Goal: Information Seeking & Learning: Learn about a topic

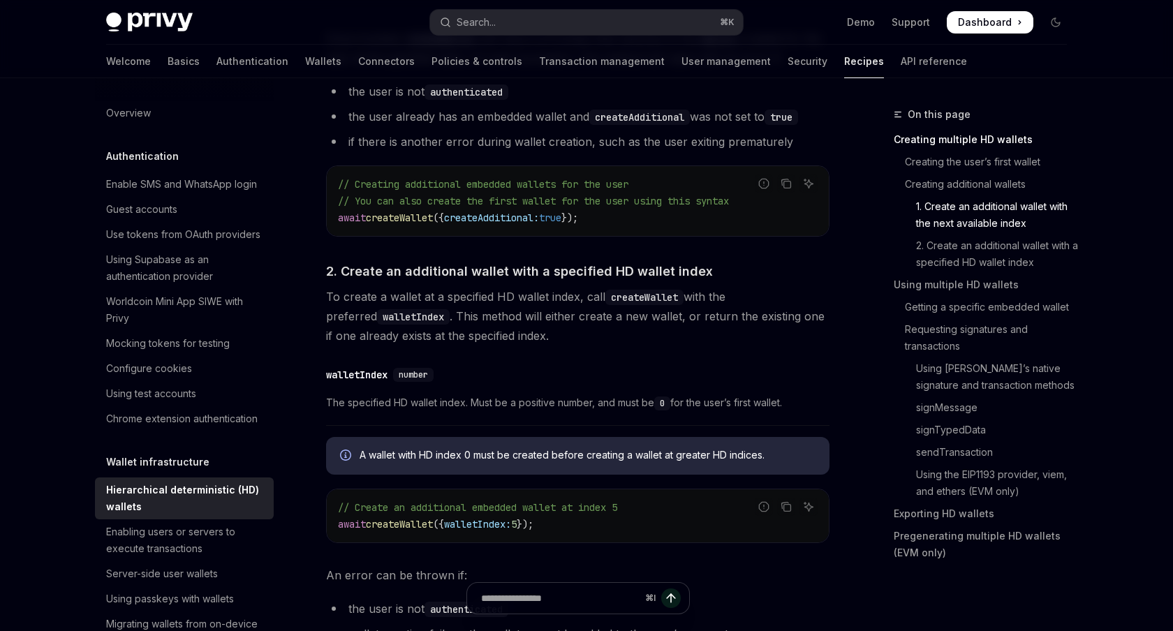
scroll to position [1024, 0]
click at [513, 15] on button "Search... ⌘ K" at bounding box center [586, 22] width 313 height 25
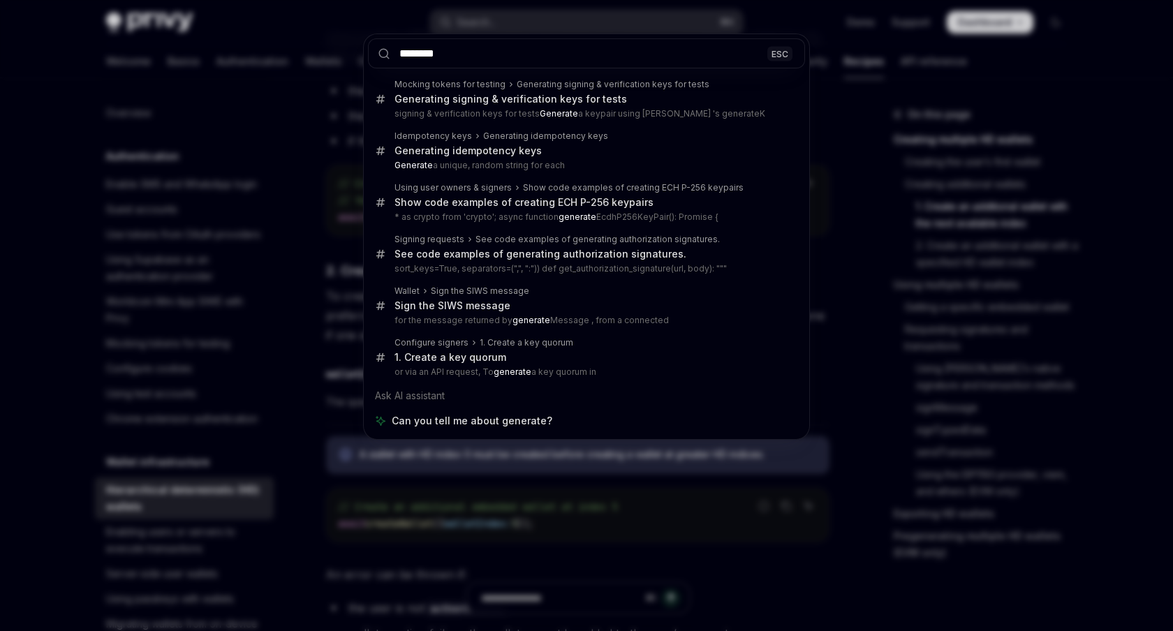
type input "********"
click at [254, 274] on div "******** ESC Mocking tokens for testing Generating signing & verification keys …" at bounding box center [586, 315] width 1173 height 631
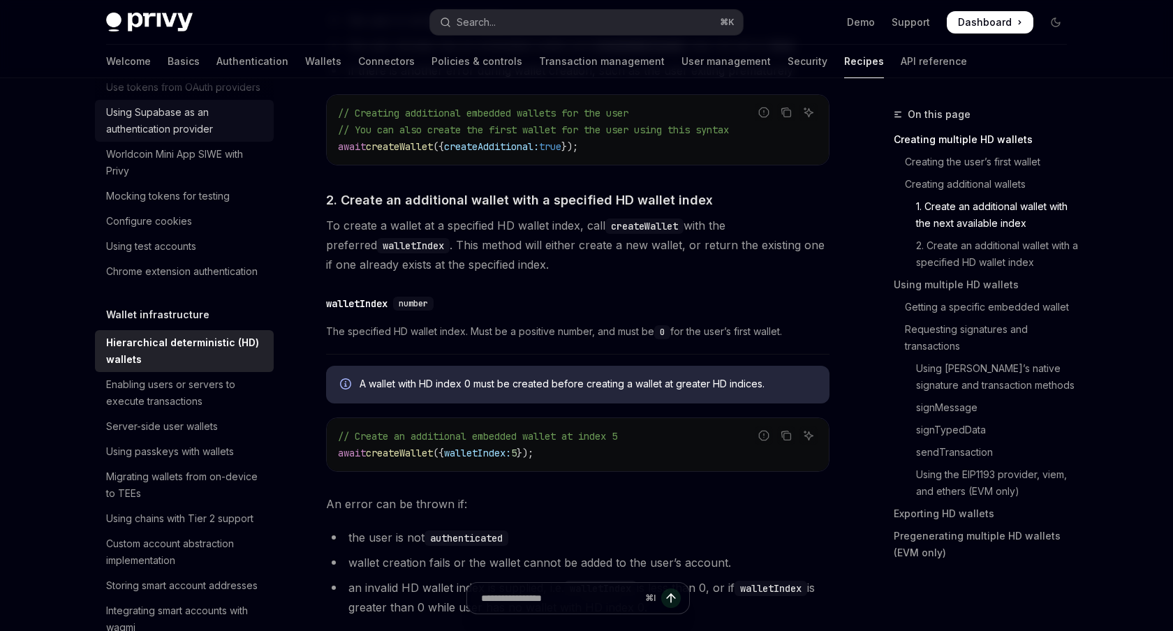
scroll to position [240, 0]
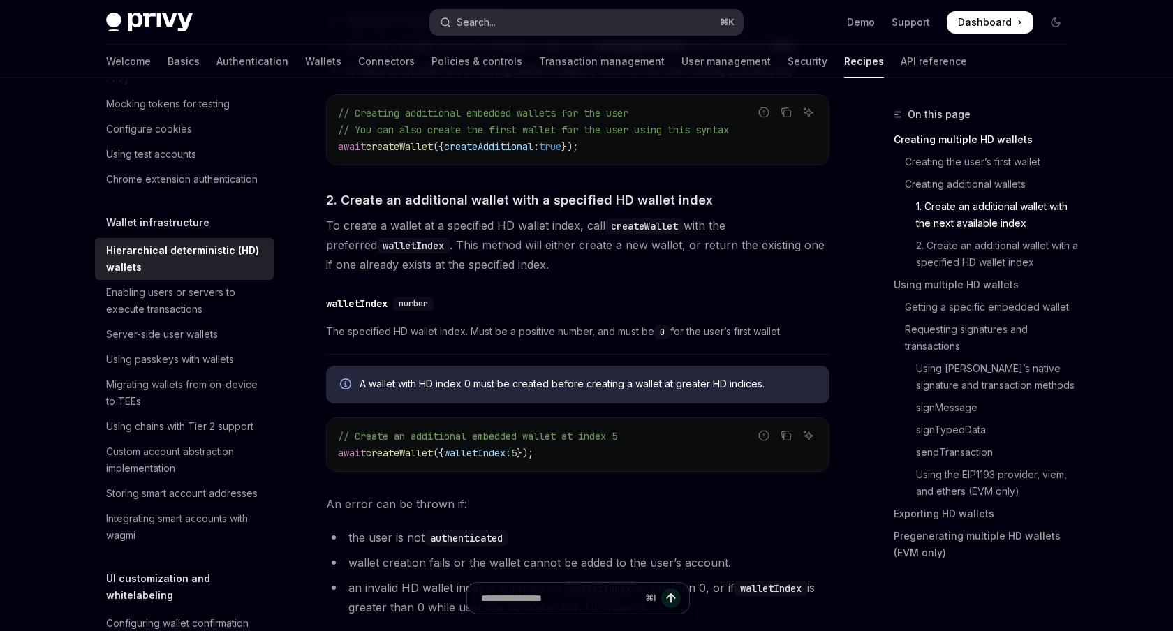
click at [510, 17] on button "Search... ⌘ K" at bounding box center [586, 22] width 313 height 25
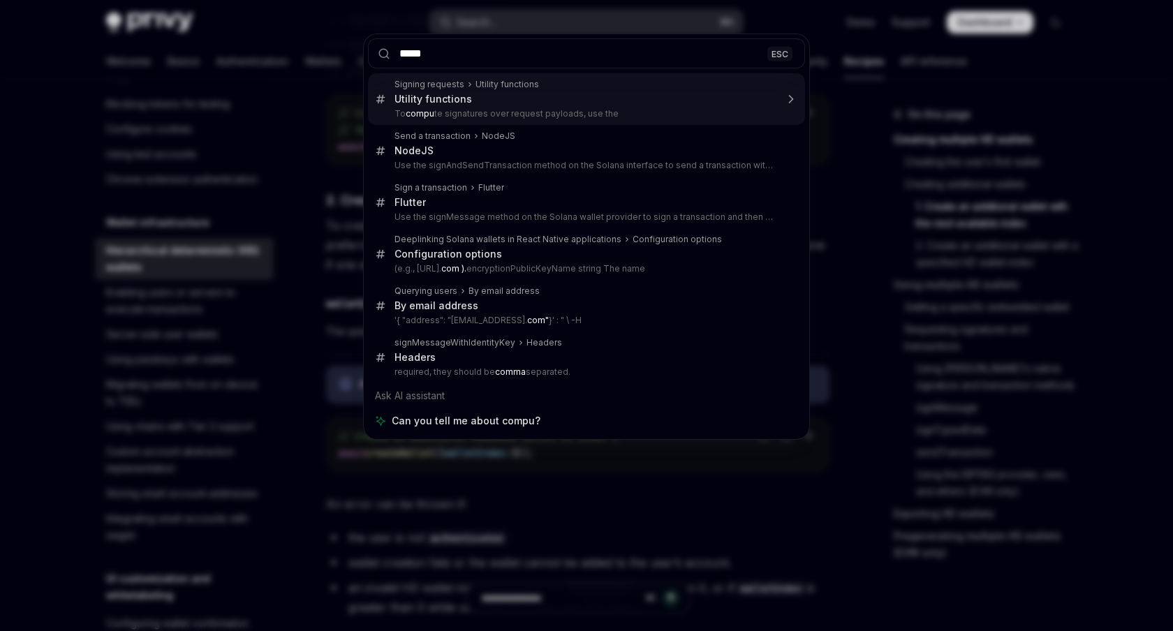
type input "******"
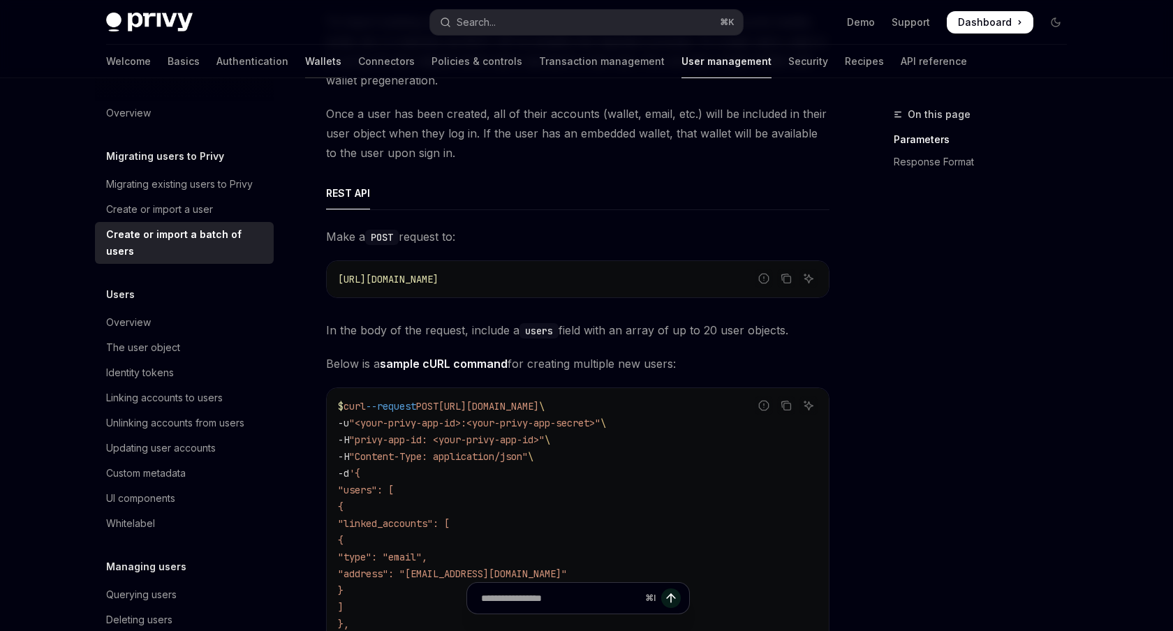
click at [305, 62] on link "Wallets" at bounding box center [323, 62] width 36 height 34
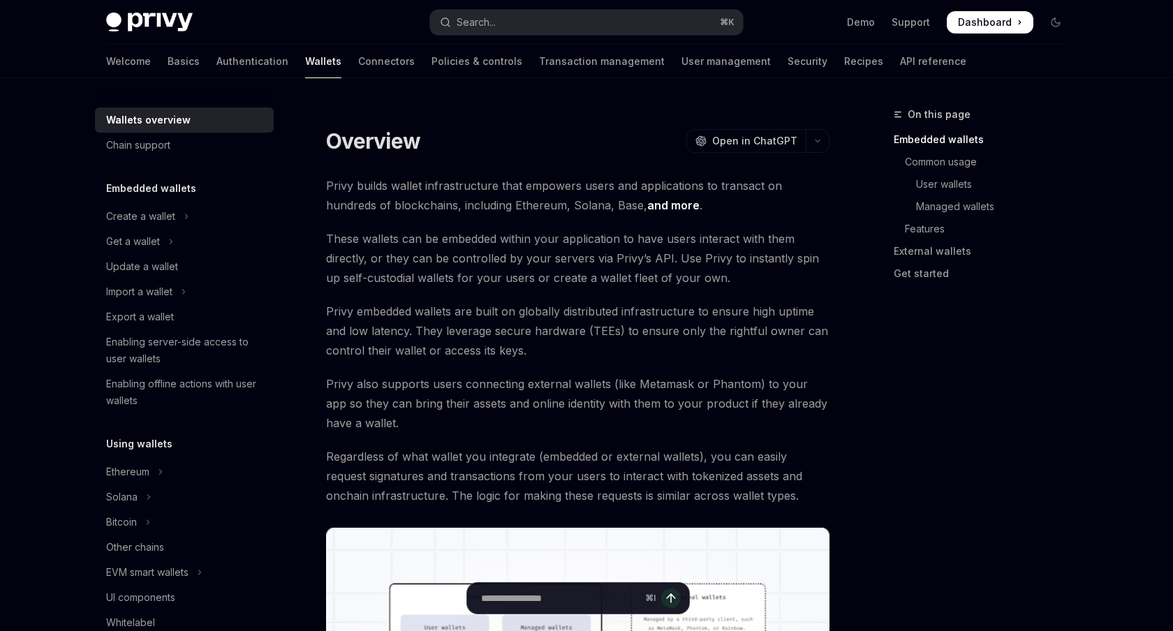
click at [176, 184] on h5 "Embedded wallets" at bounding box center [151, 188] width 90 height 17
click at [167, 238] on button "Get a wallet" at bounding box center [184, 241] width 179 height 25
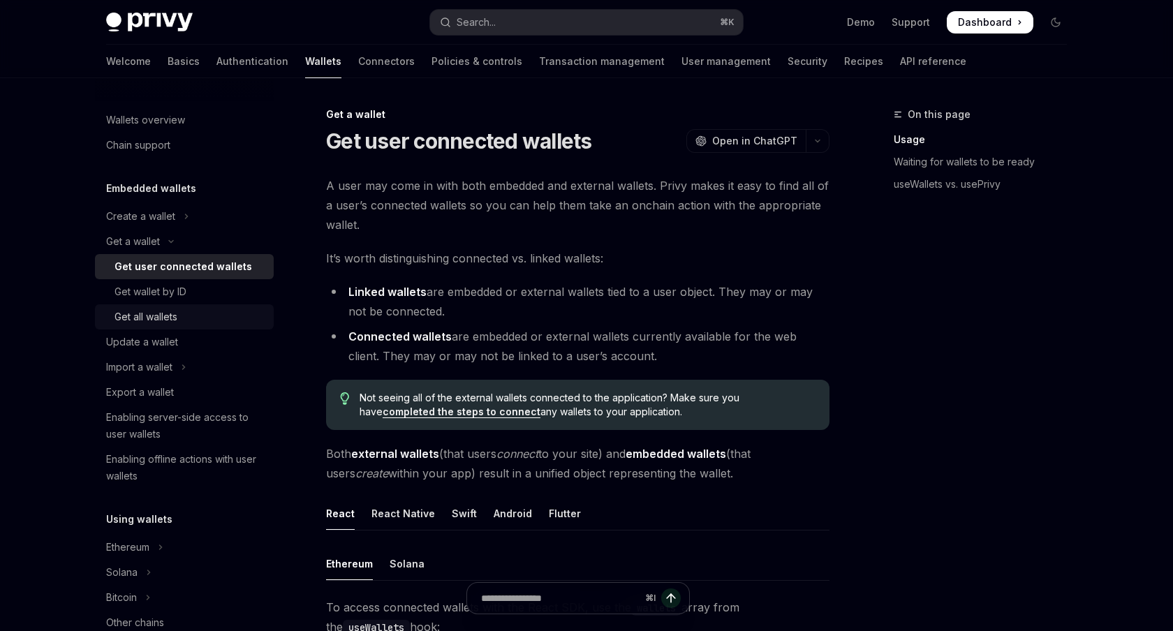
click at [169, 316] on div "Get all wallets" at bounding box center [146, 317] width 63 height 17
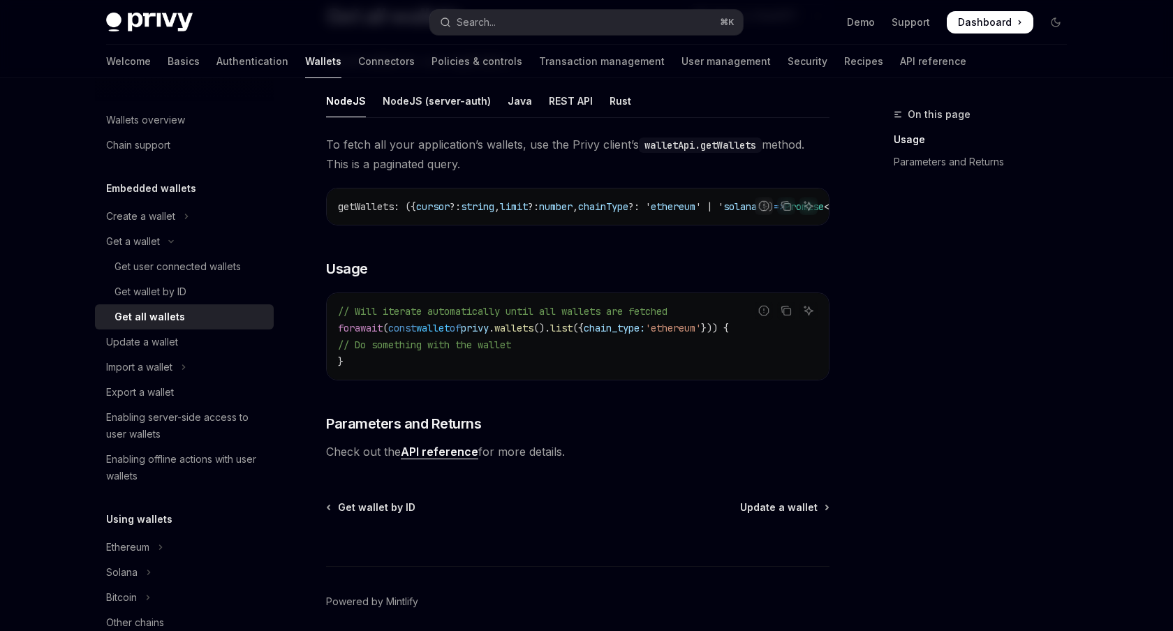
scroll to position [142, 0]
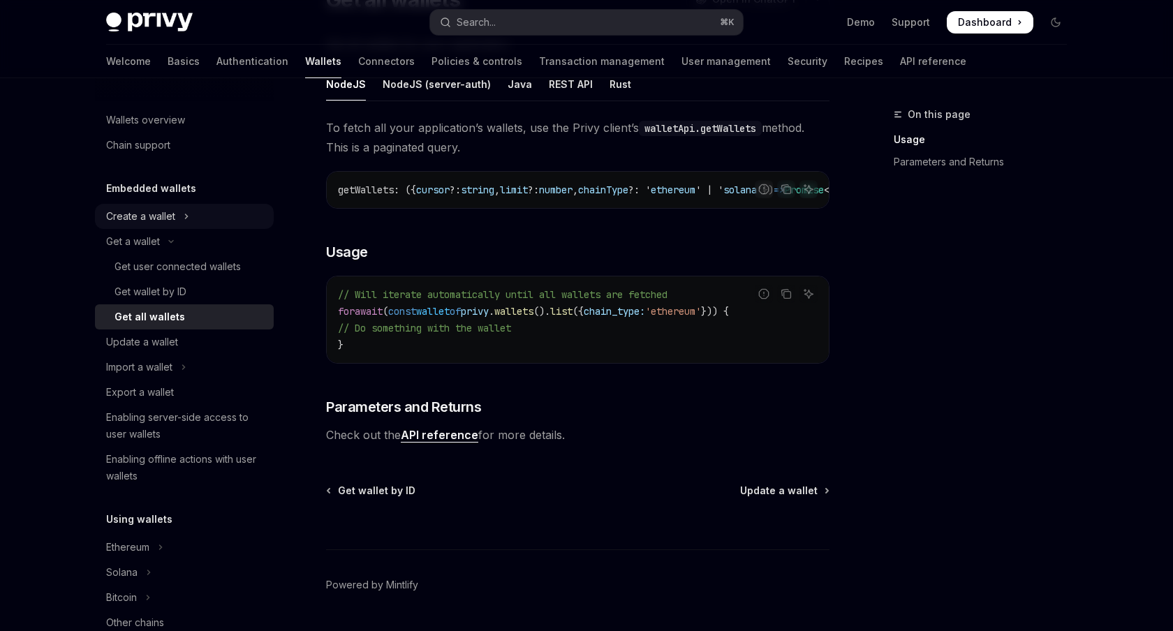
click at [184, 216] on icon "Toggle Create a wallet section" at bounding box center [187, 216] width 6 height 17
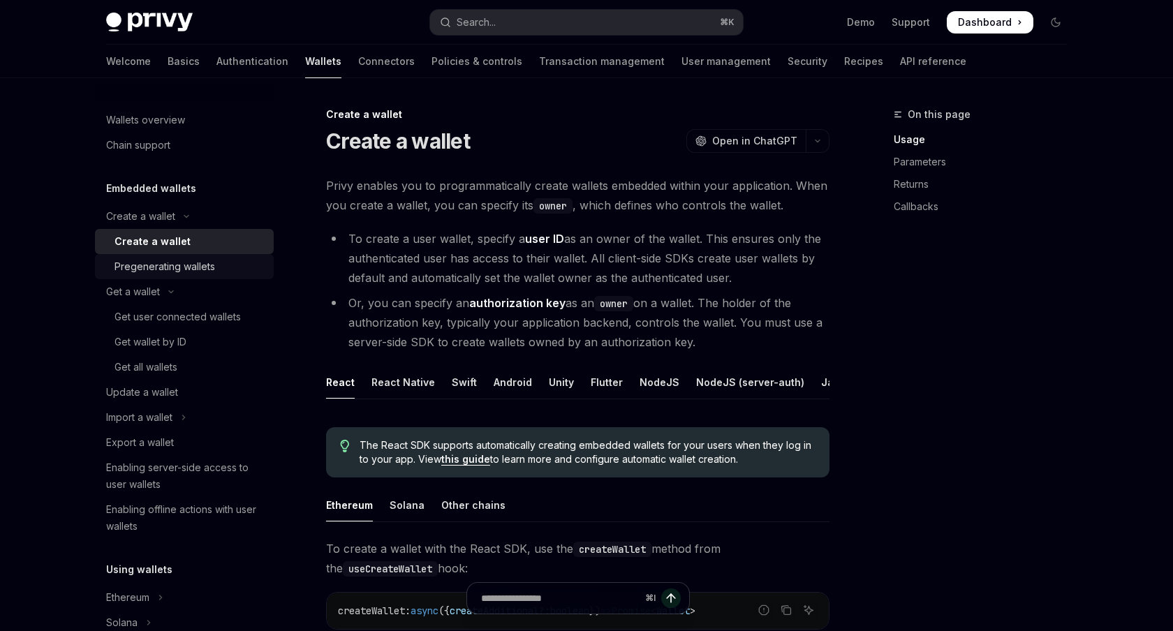
click at [200, 270] on div "Pregenerating wallets" at bounding box center [165, 266] width 101 height 17
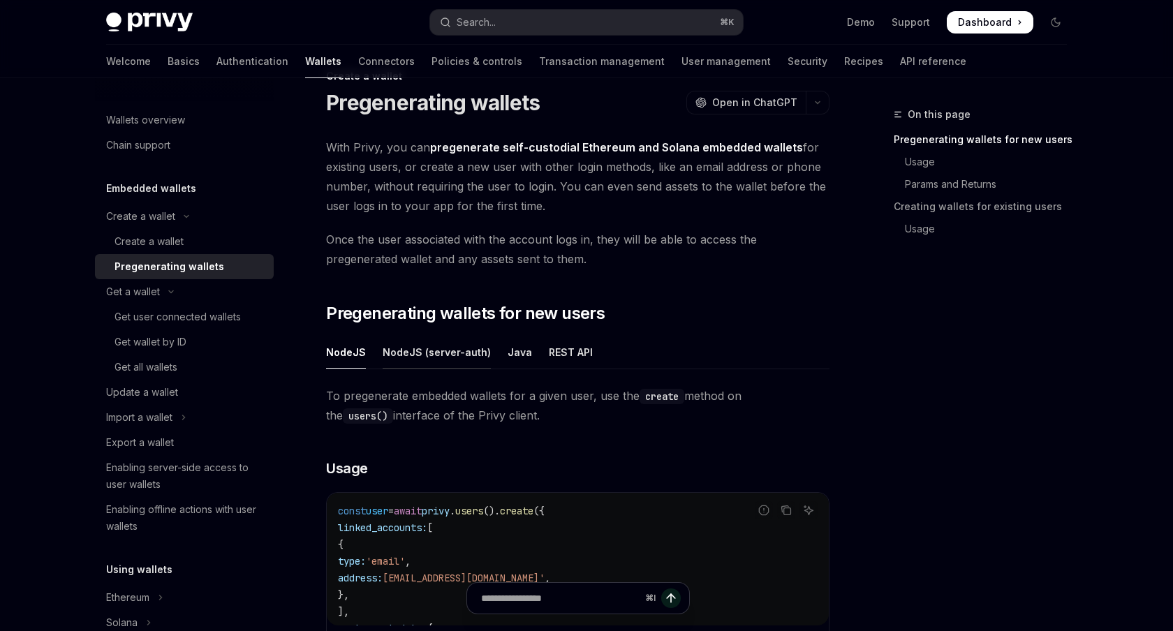
scroll to position [105, 0]
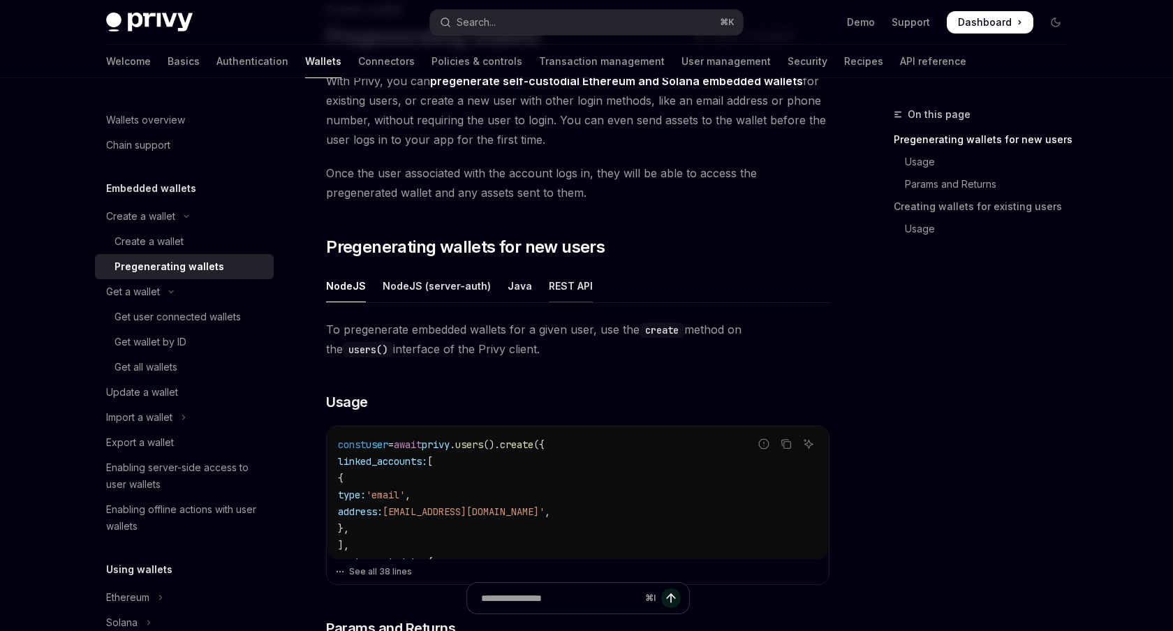
click at [562, 284] on div "REST API" at bounding box center [571, 286] width 44 height 33
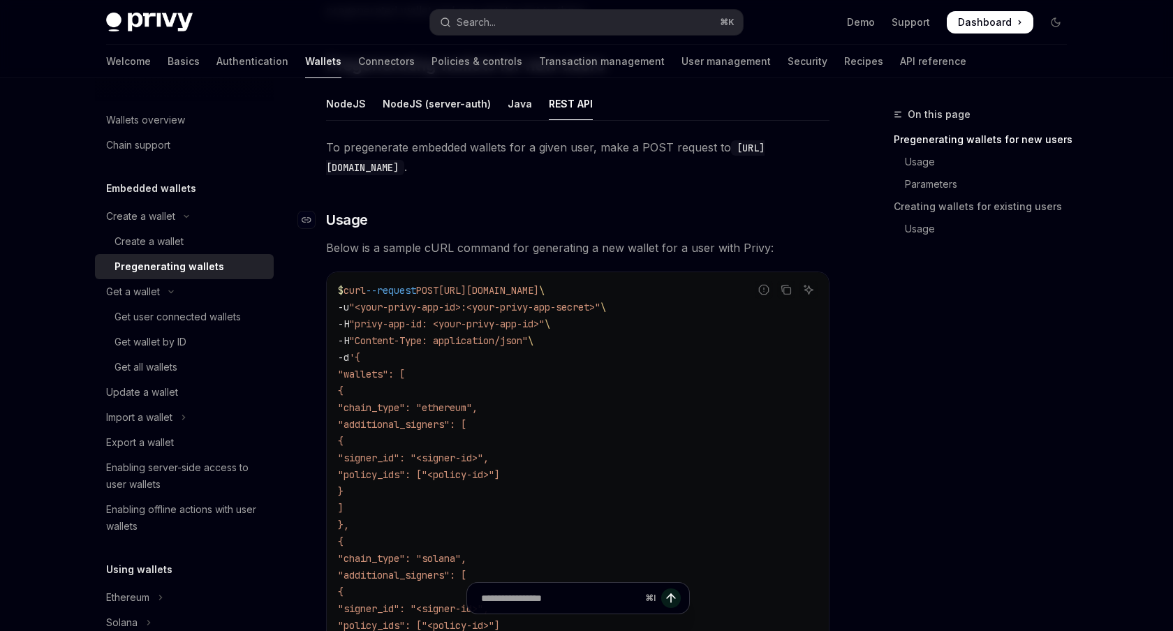
scroll to position [252, 0]
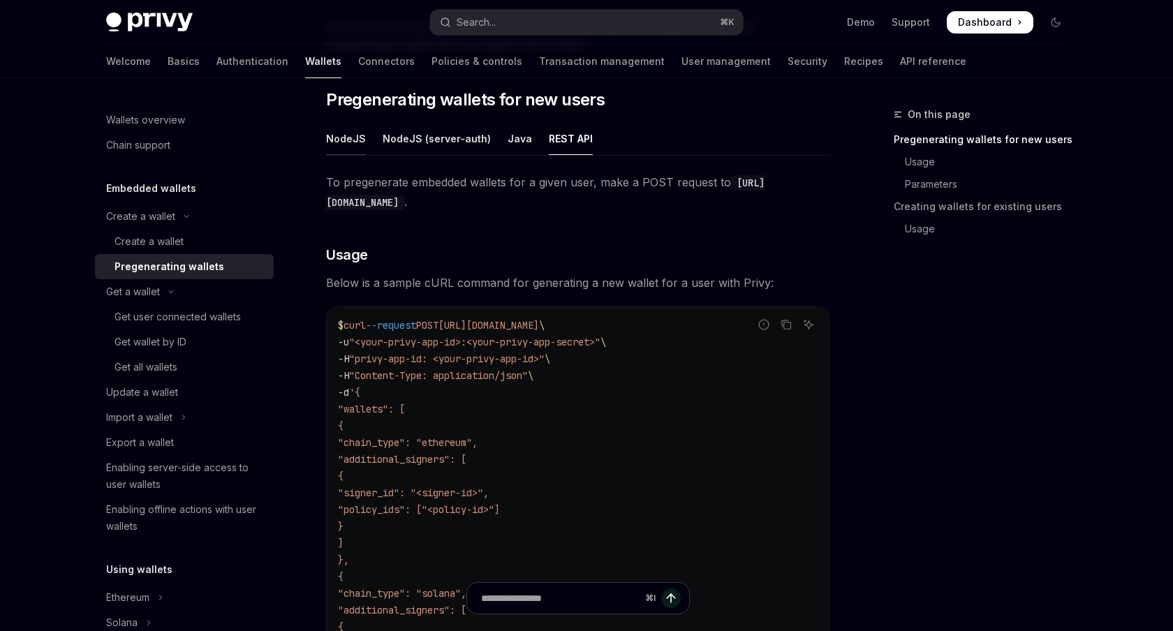
click at [330, 140] on div "NodeJS" at bounding box center [346, 138] width 40 height 33
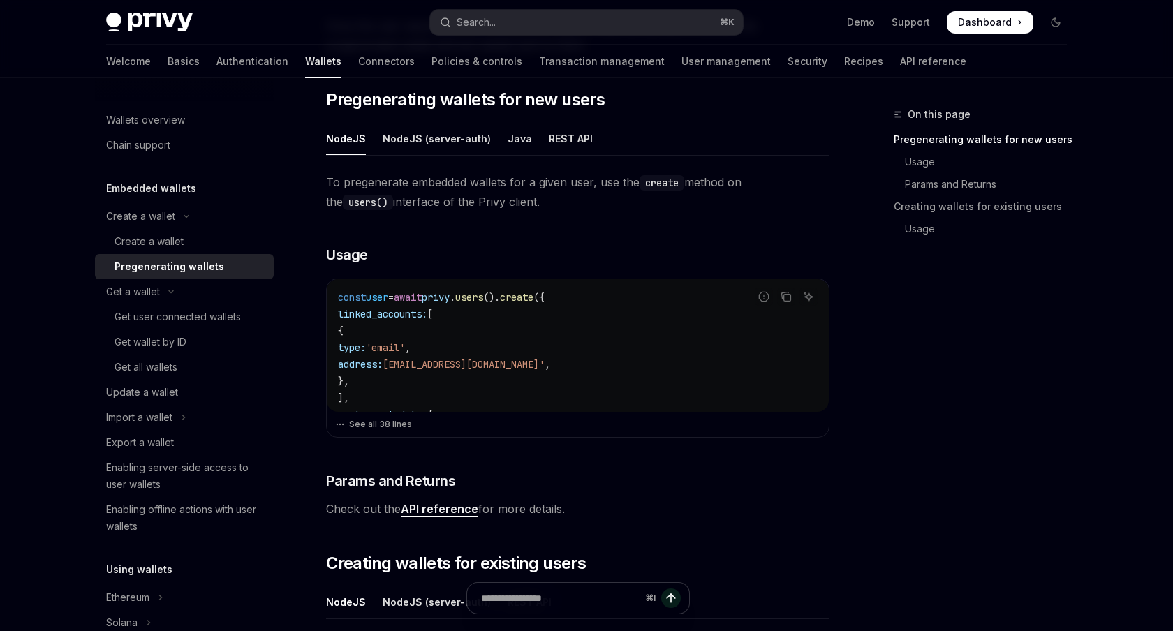
click at [450, 301] on span "privy" at bounding box center [436, 297] width 28 height 13
click at [519, 208] on span "To pregenerate embedded wallets for a given user, use the create method on the …" at bounding box center [578, 191] width 504 height 39
click at [549, 132] on div "REST API" at bounding box center [571, 138] width 44 height 33
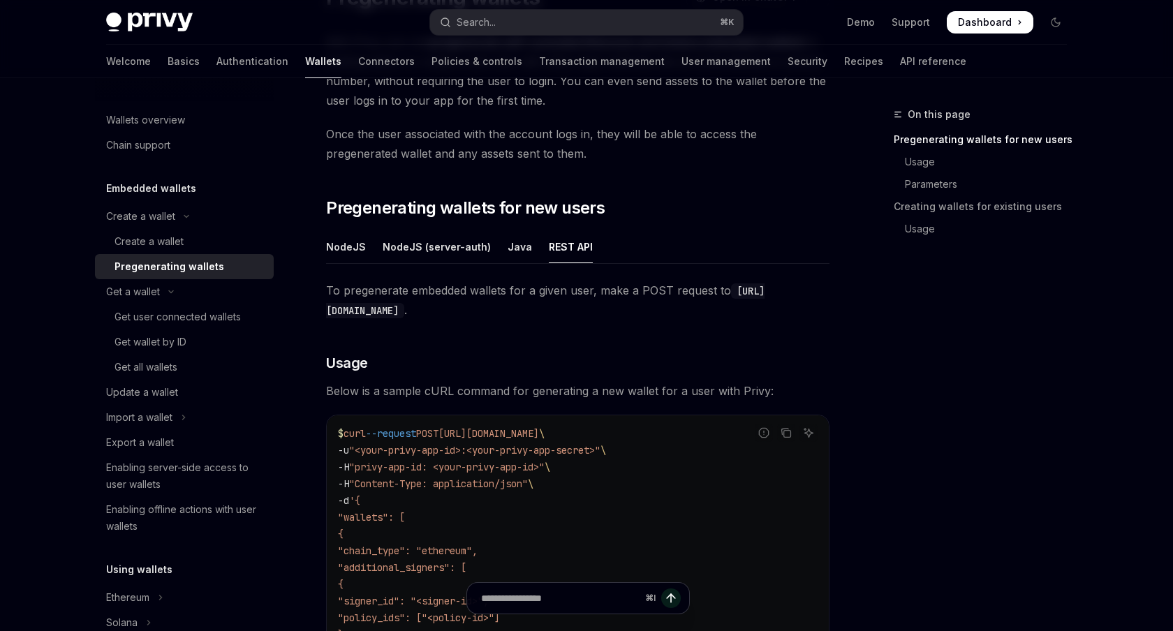
scroll to position [140, 0]
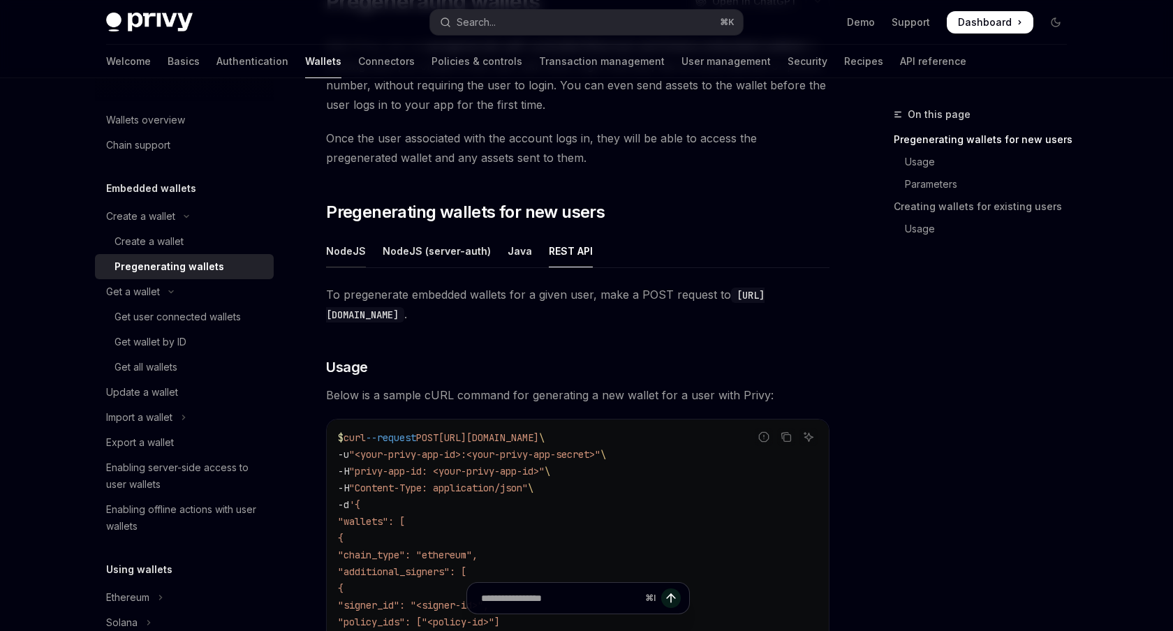
click at [337, 253] on div "NodeJS" at bounding box center [346, 251] width 40 height 33
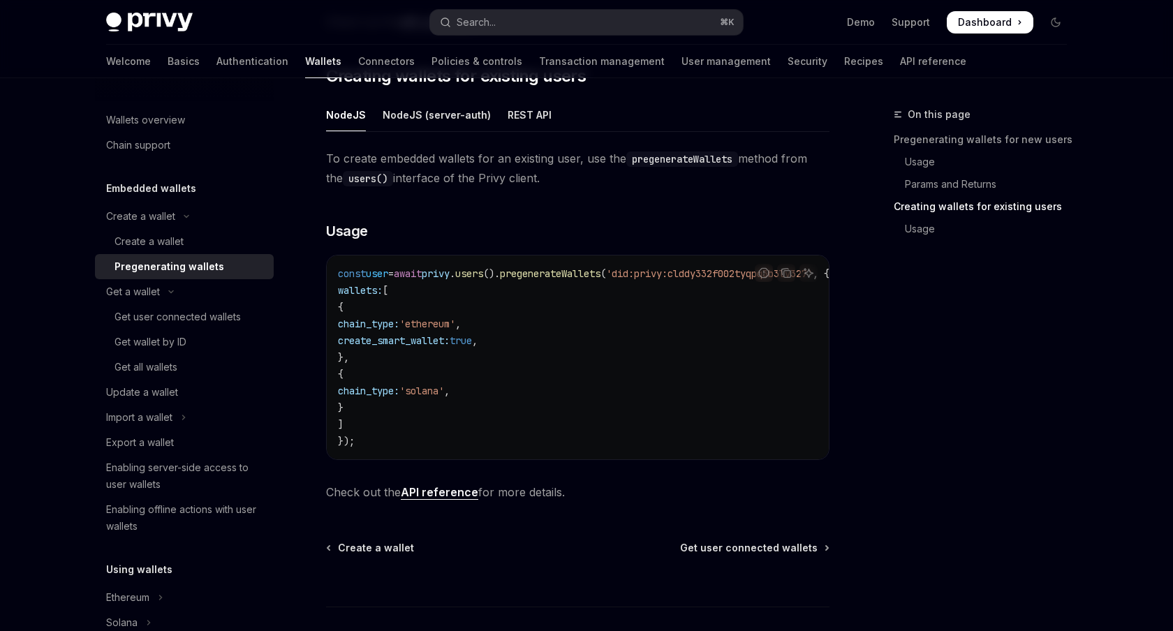
scroll to position [746, 0]
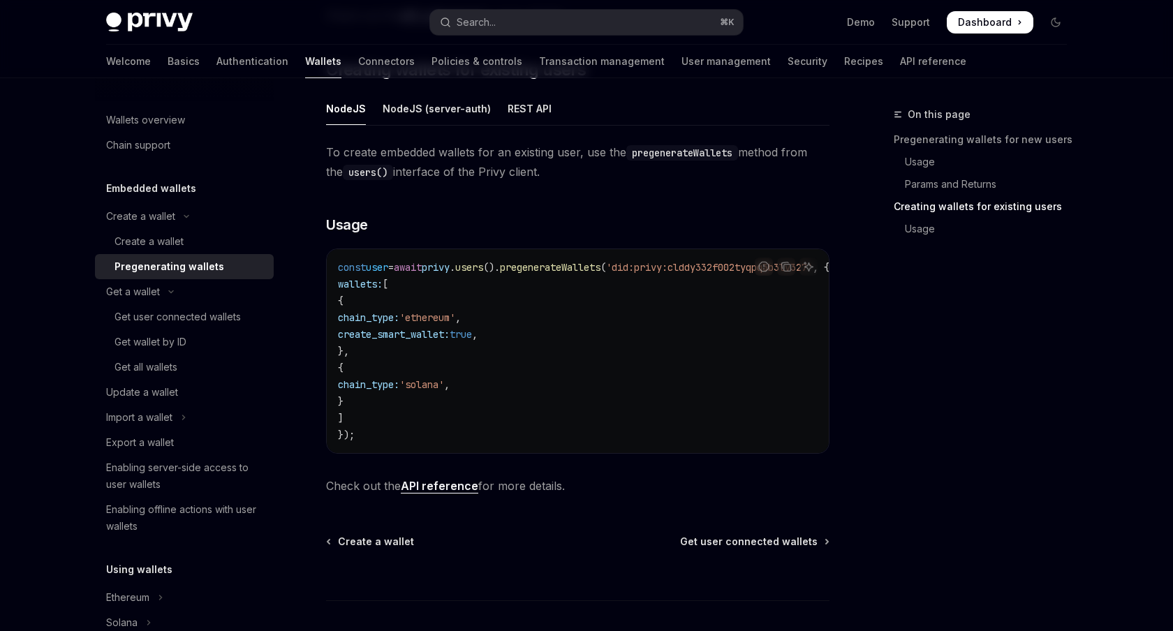
click at [445, 494] on link "API reference" at bounding box center [440, 486] width 78 height 15
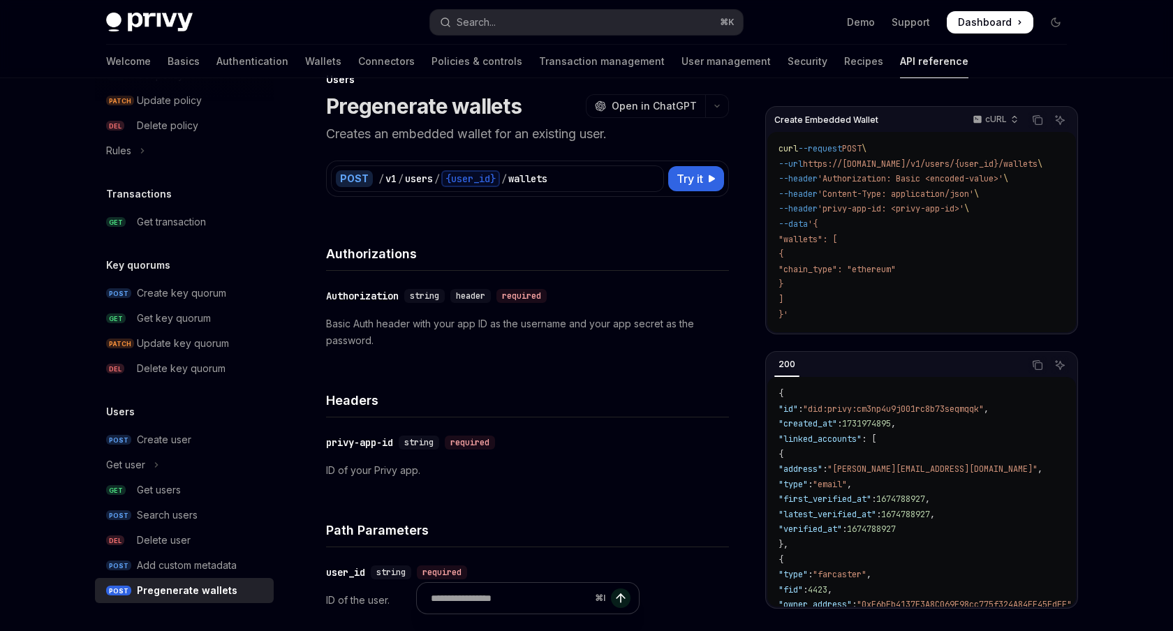
scroll to position [34, 0]
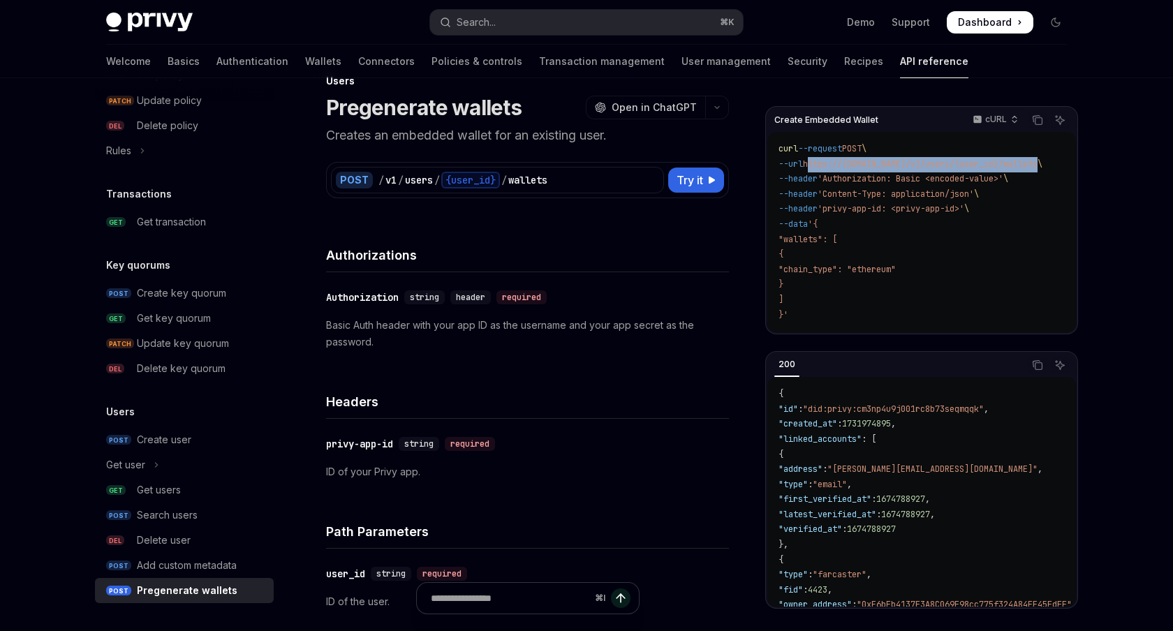
drag, startPoint x: 819, startPoint y: 165, endPoint x: 1053, endPoint y: 166, distance: 234.0
click at [1038, 166] on span "https://api.privy.io/v1/users/{user_id}/wallets" at bounding box center [920, 164] width 235 height 11
copy span "https://api.privy.io/v1/users/{user_id}/wallets"
click at [911, 161] on span "https://api.privy.io/v1/users/{user_id}/wallets" at bounding box center [920, 164] width 235 height 11
click at [860, 179] on span "'Authorization: Basic <encoded-value>'" at bounding box center [911, 178] width 186 height 11
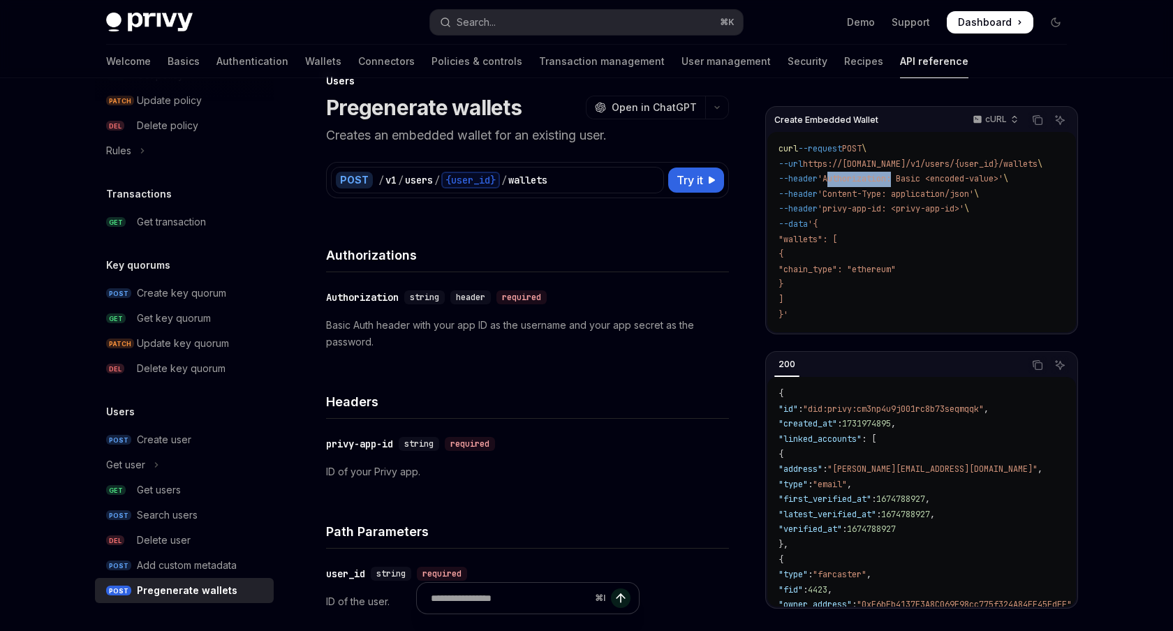
click at [860, 179] on span "'Authorization: Basic <encoded-value>'" at bounding box center [911, 178] width 186 height 11
click at [1004, 183] on span "'Authorization: Basic <encoded-value>'" at bounding box center [911, 178] width 186 height 11
click at [877, 179] on span "'Authorization: Basic <encoded-value>'" at bounding box center [911, 178] width 186 height 11
copy span "Authorization"
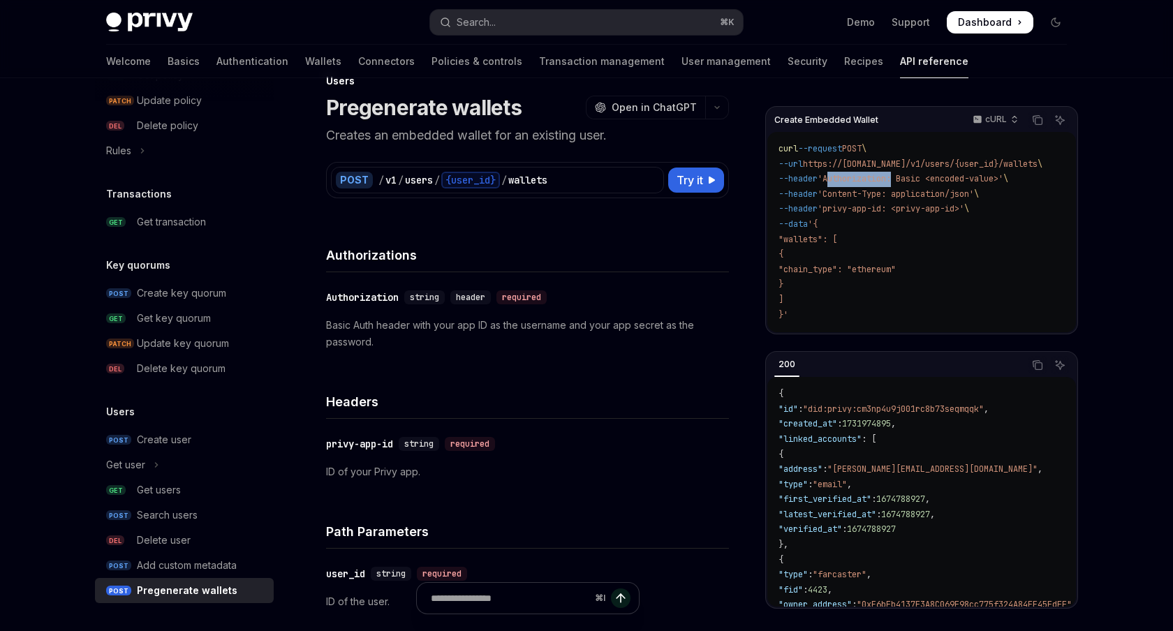
click at [871, 179] on span "'Authorization: Basic <encoded-value>'" at bounding box center [911, 178] width 186 height 11
click at [864, 181] on span "'Authorization: Basic <encoded-value>'" at bounding box center [911, 178] width 186 height 11
click at [1026, 274] on code "curl --request POST \ --url https://api.privy.io/v1/users/{user_id}/wallets \ -…" at bounding box center [927, 232] width 297 height 181
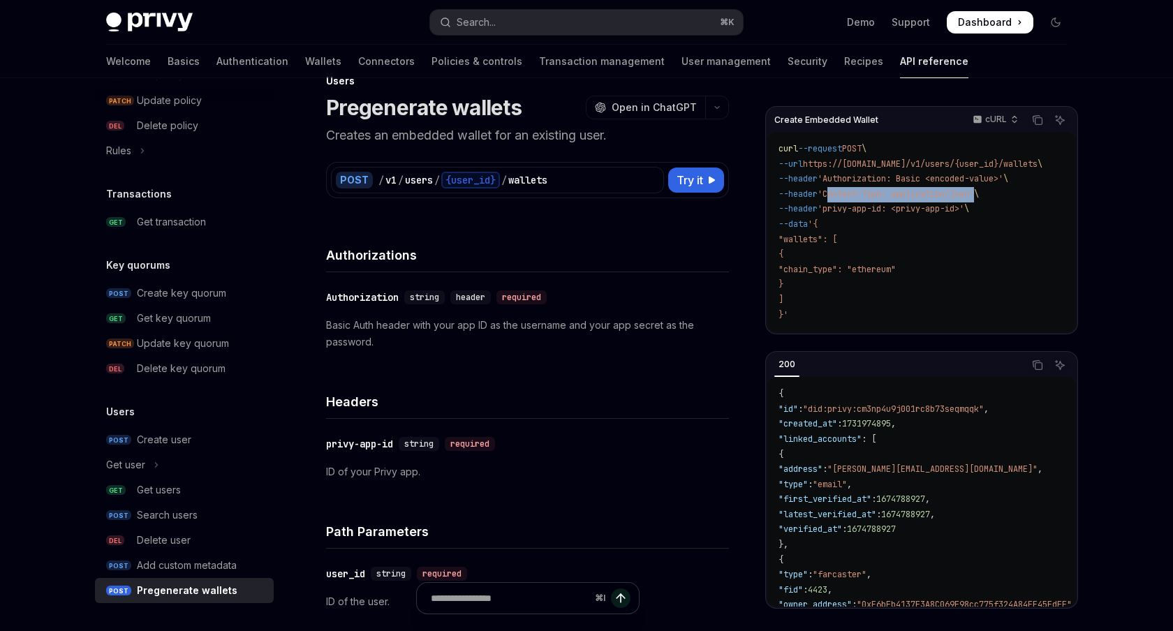
drag, startPoint x: 839, startPoint y: 193, endPoint x: 992, endPoint y: 198, distance: 152.3
click at [974, 198] on span "'Content-Type: application/json'" at bounding box center [896, 194] width 156 height 11
copy span "Content-Type: application/json"
click at [904, 206] on span "'privy-app-id: <privy-app-id>'" at bounding box center [891, 208] width 147 height 11
drag, startPoint x: 835, startPoint y: 210, endPoint x: 985, endPoint y: 208, distance: 150.2
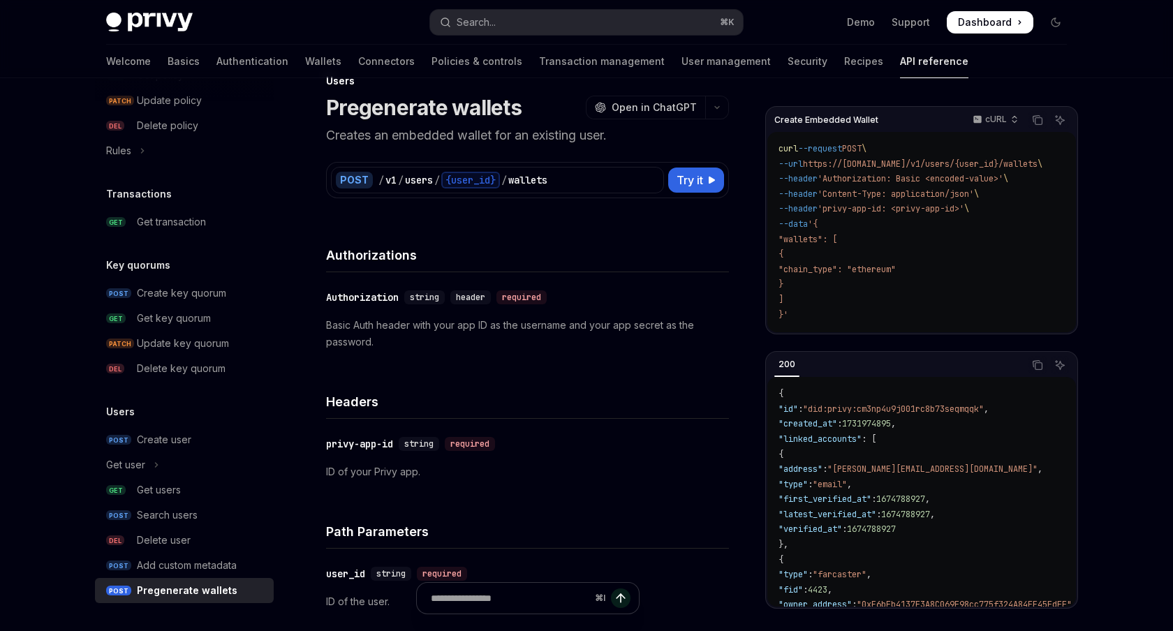
click at [969, 208] on span "--header 'privy-app-id: <privy-app-id>' \" at bounding box center [874, 208] width 191 height 11
copy span "'privy-app-id: <privy-app-id>'"
click at [816, 176] on span "--header" at bounding box center [798, 178] width 39 height 11
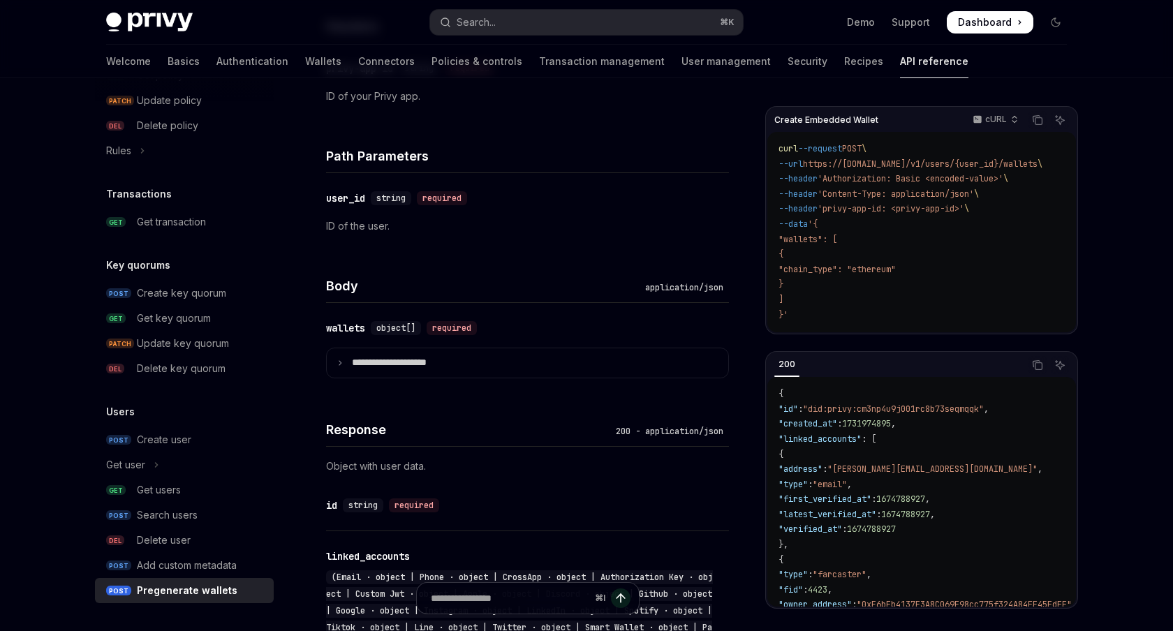
scroll to position [445, 0]
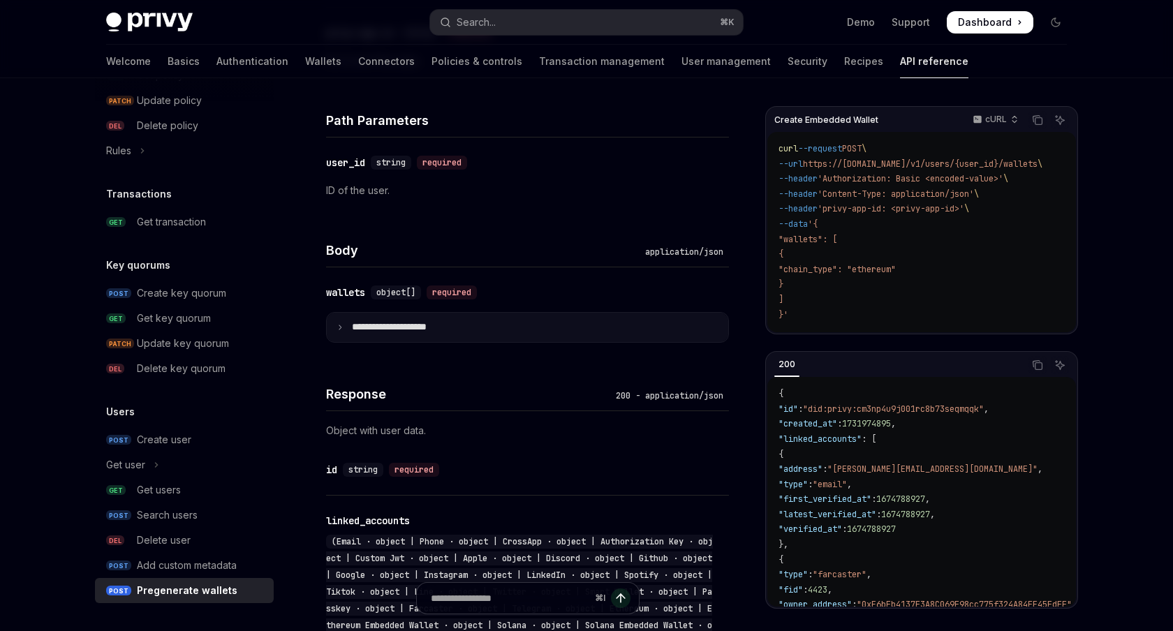
click at [349, 332] on summary "**********" at bounding box center [528, 327] width 402 height 29
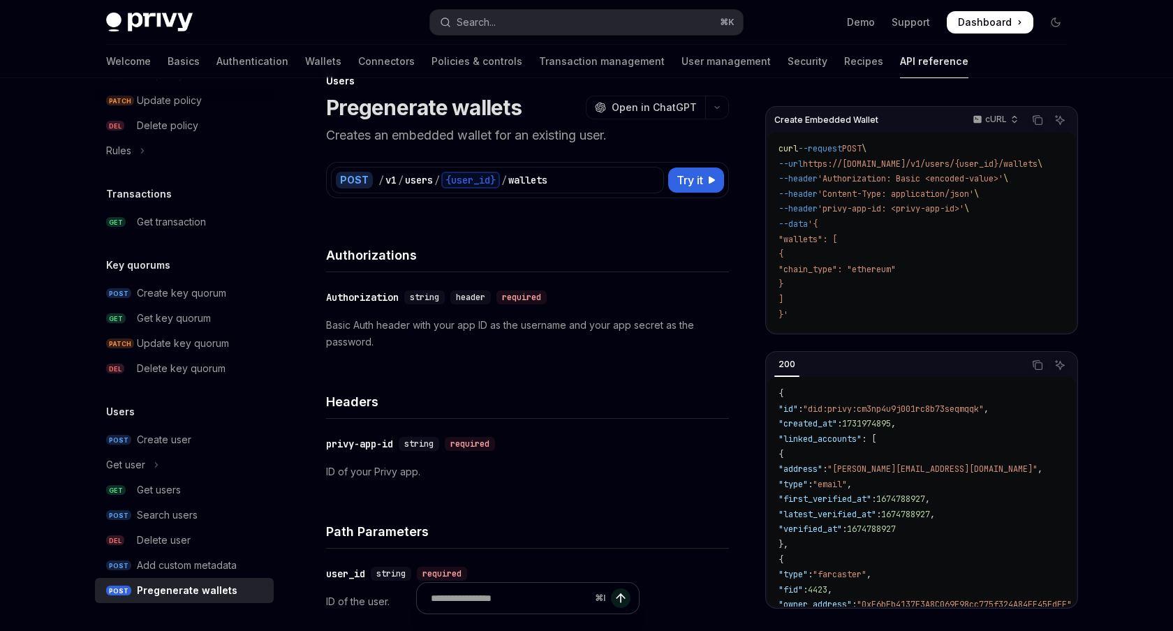
scroll to position [0, 0]
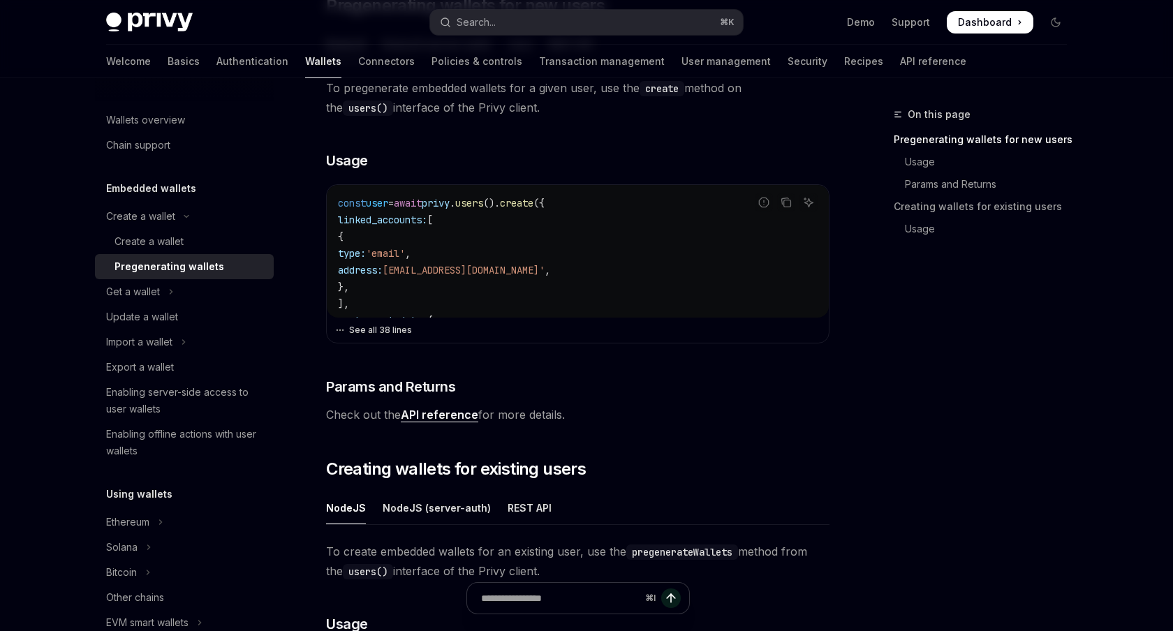
click at [362, 325] on button "See all 38 lines" at bounding box center [577, 331] width 485 height 20
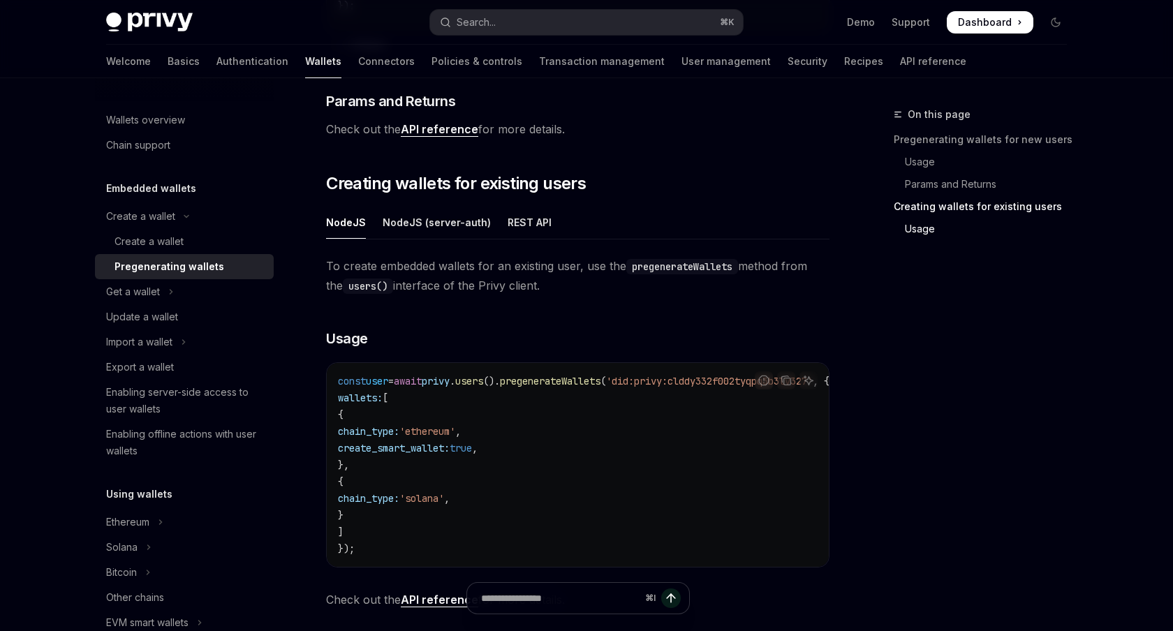
scroll to position [1163, 0]
click at [929, 366] on div "On this page Pregenerating wallets for new users Usage Params and Returns Creat…" at bounding box center [972, 368] width 212 height 525
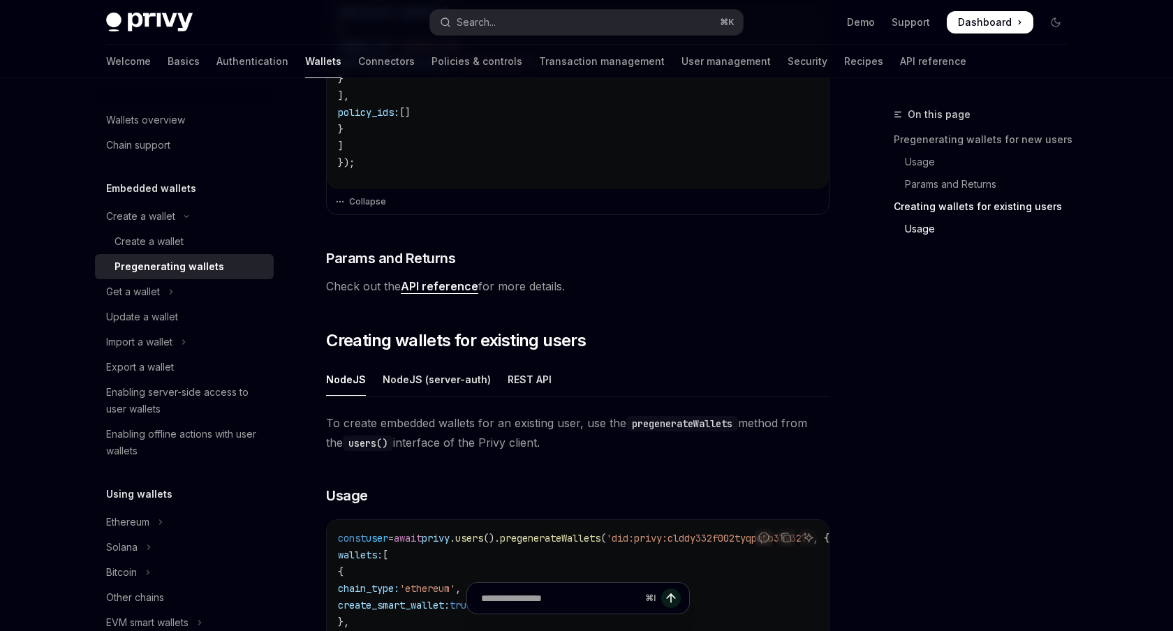
scroll to position [1006, 0]
click at [534, 380] on div "REST API" at bounding box center [530, 381] width 44 height 33
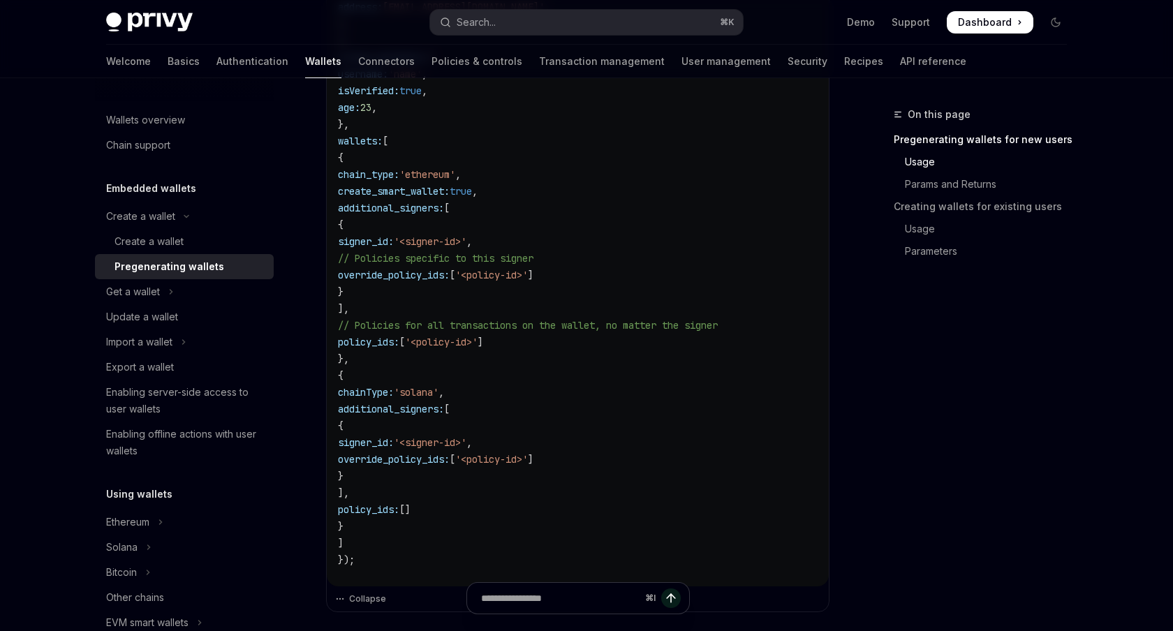
scroll to position [641, 0]
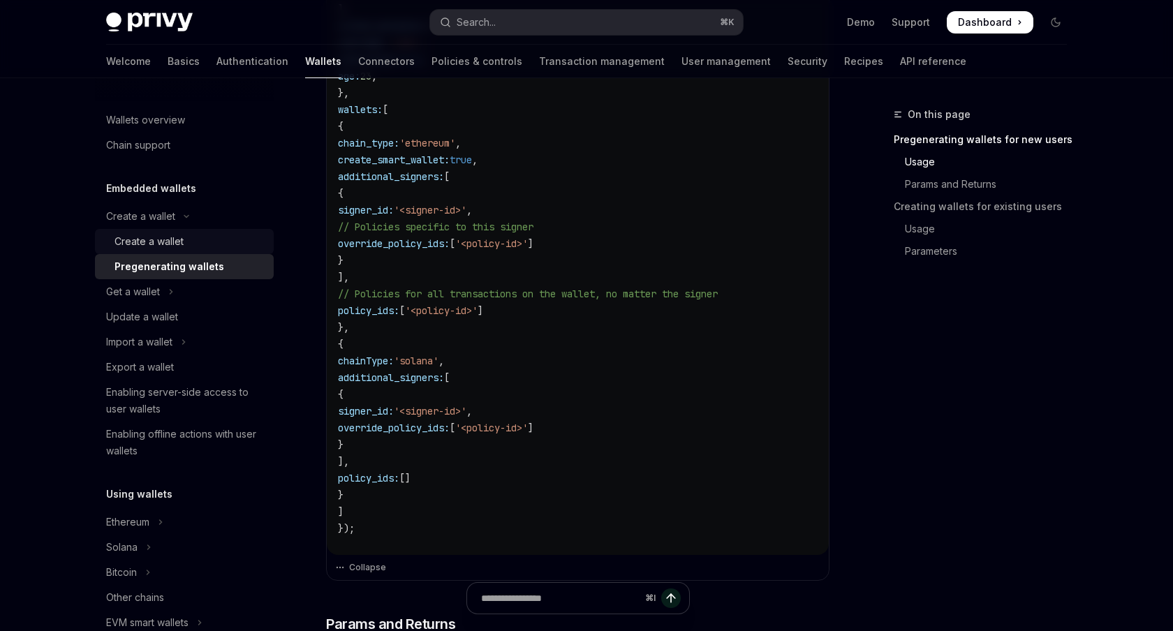
click at [186, 240] on div "Create a wallet" at bounding box center [190, 241] width 151 height 17
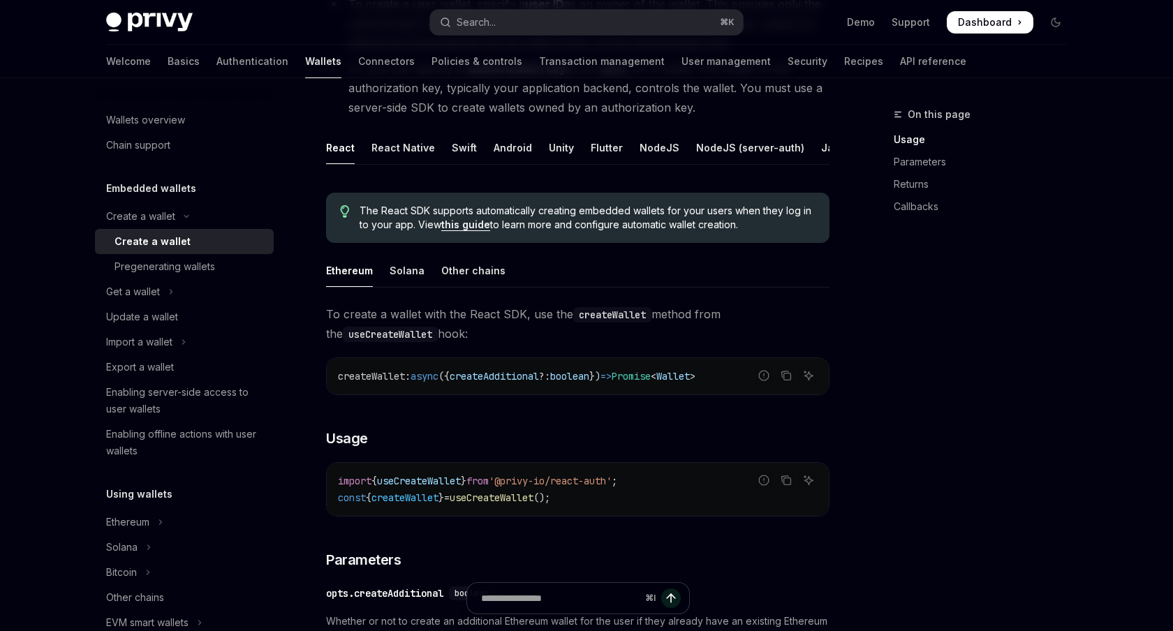
scroll to position [216, 0]
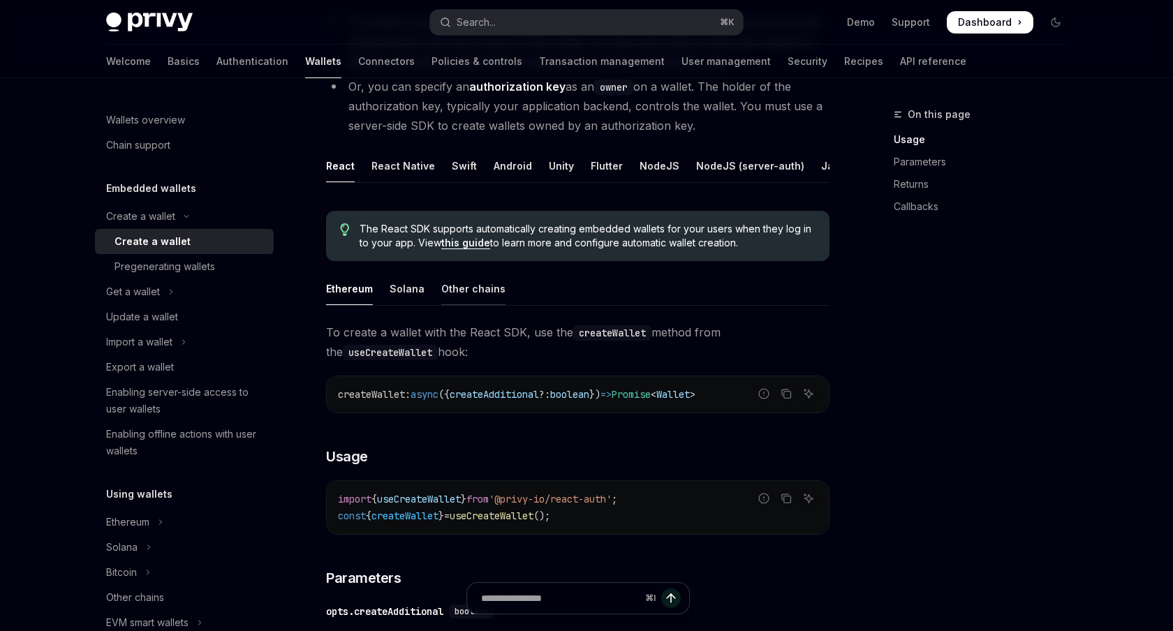
click at [464, 295] on div "Other chains" at bounding box center [473, 288] width 64 height 33
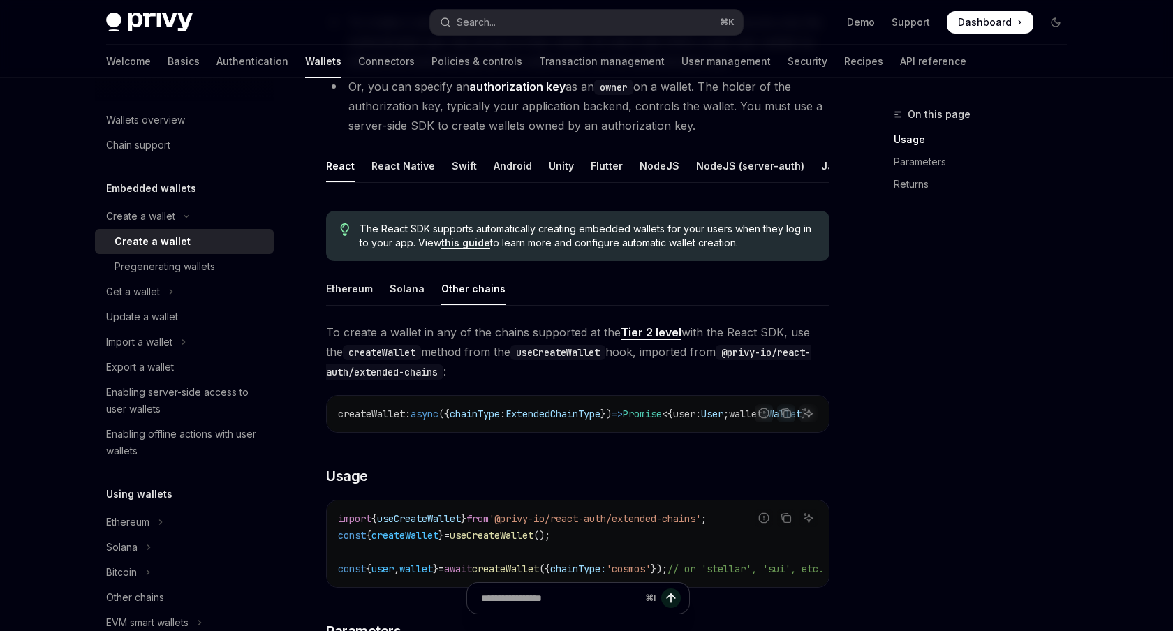
click at [433, 299] on ul "Ethereum Solana Other chains" at bounding box center [578, 289] width 504 height 34
click at [342, 285] on div "Ethereum" at bounding box center [349, 288] width 47 height 33
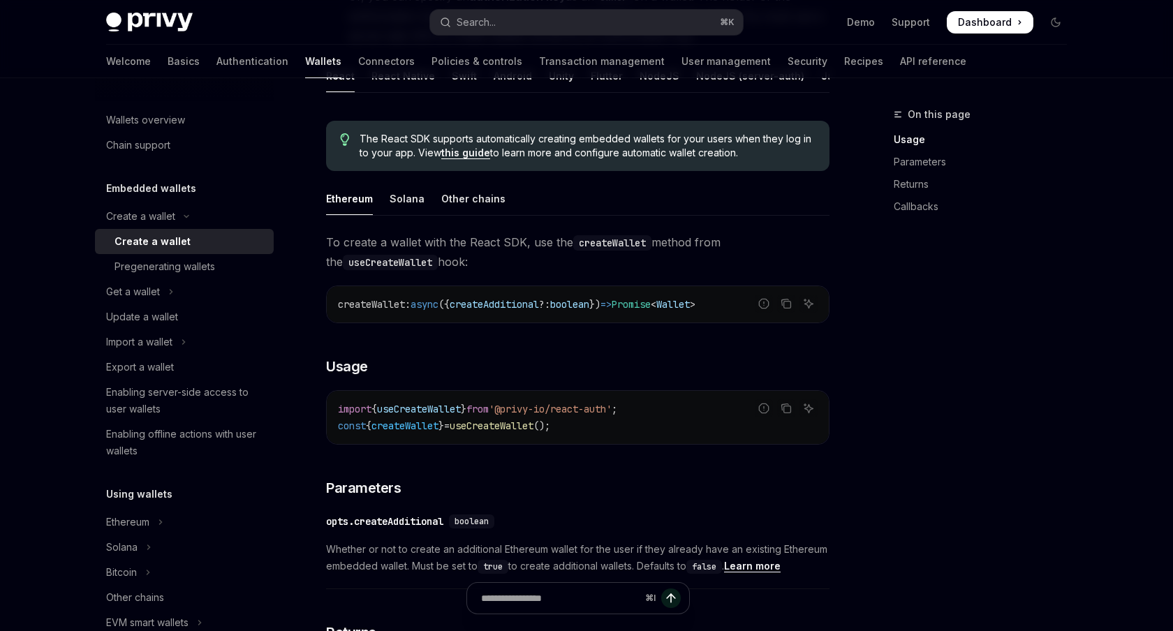
scroll to position [311, 0]
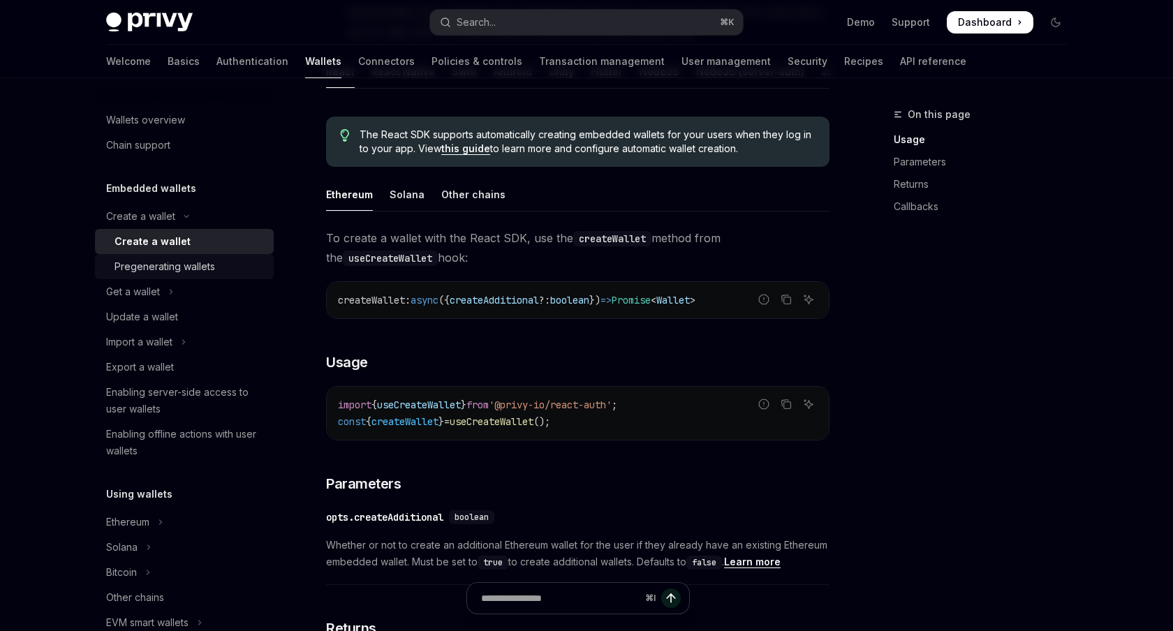
click at [195, 266] on div "Pregenerating wallets" at bounding box center [165, 266] width 101 height 17
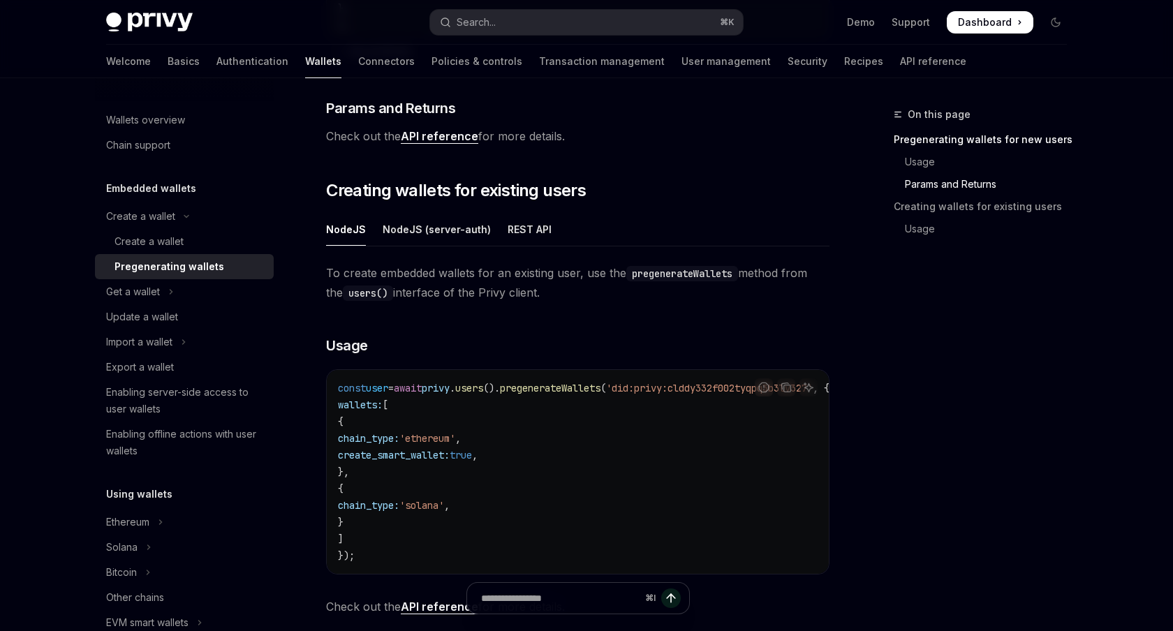
scroll to position [624, 0]
click at [531, 228] on div "REST API" at bounding box center [530, 230] width 44 height 33
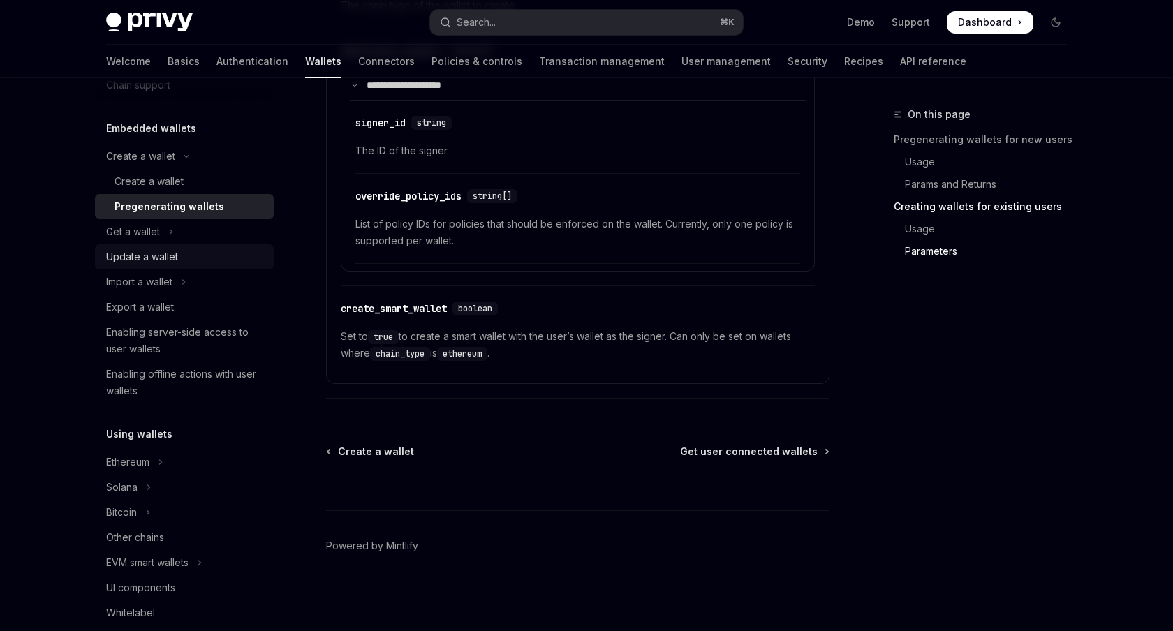
scroll to position [101, 0]
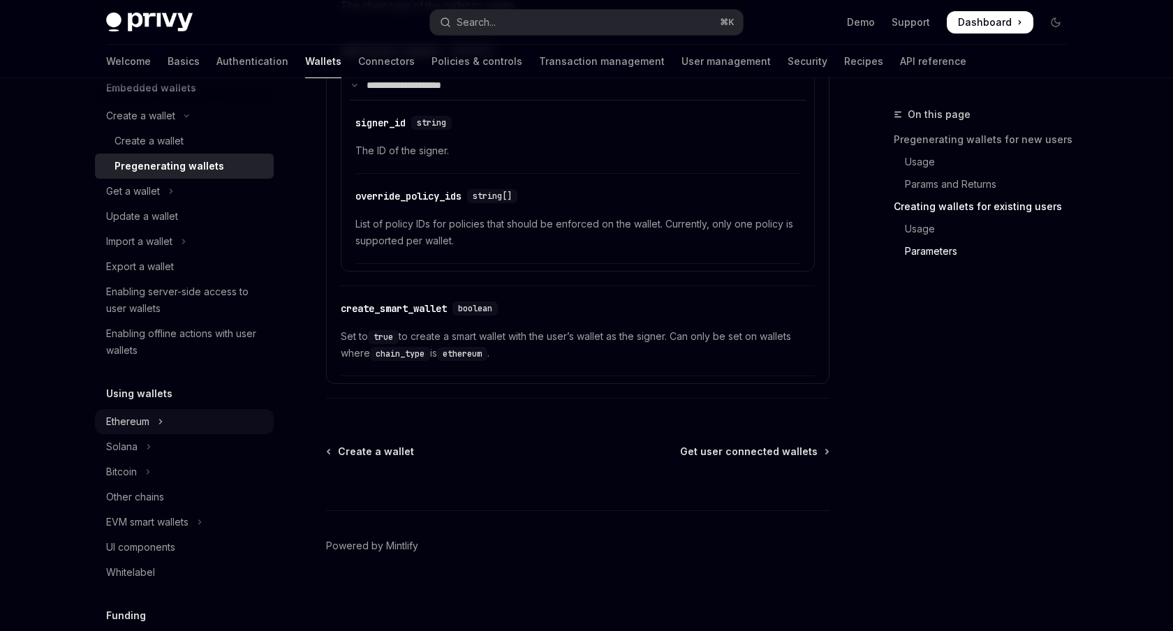
click at [161, 421] on icon "Toggle Ethereum section" at bounding box center [161, 422] width 2 height 4
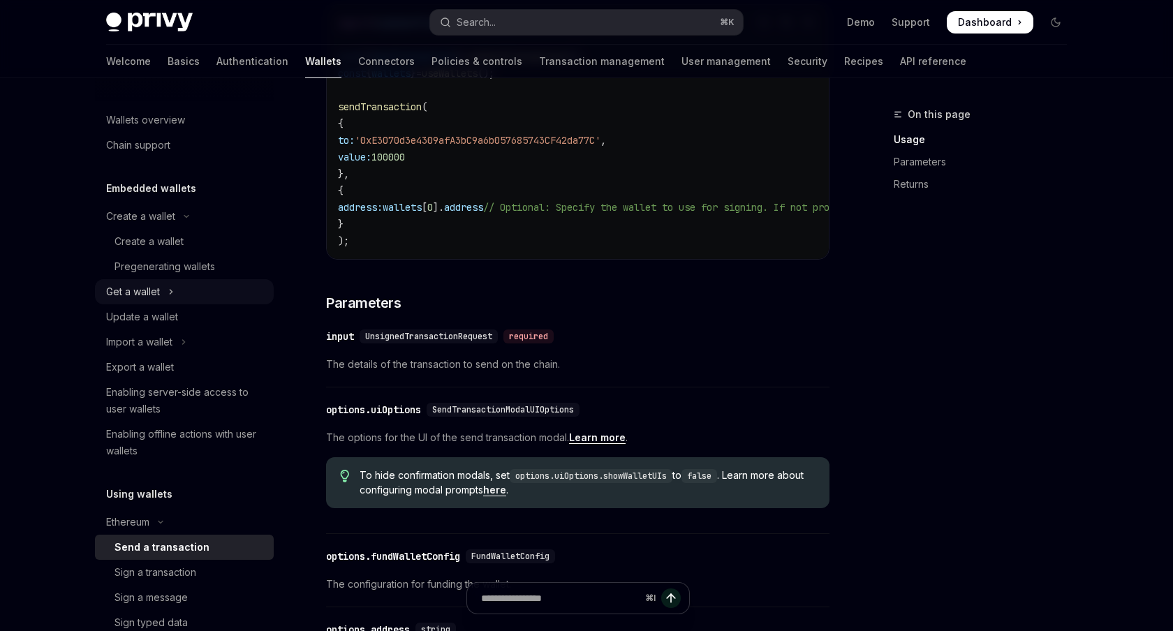
click at [168, 294] on icon "Toggle Get a wallet section" at bounding box center [171, 292] width 6 height 17
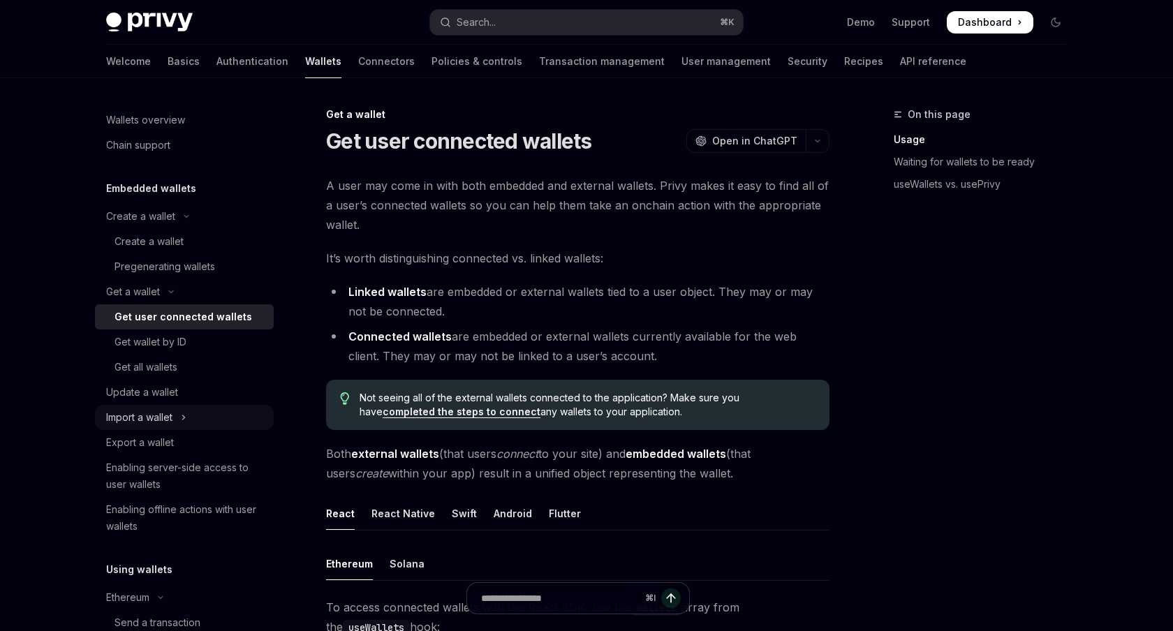
click at [177, 415] on button "Import a wallet" at bounding box center [184, 417] width 179 height 25
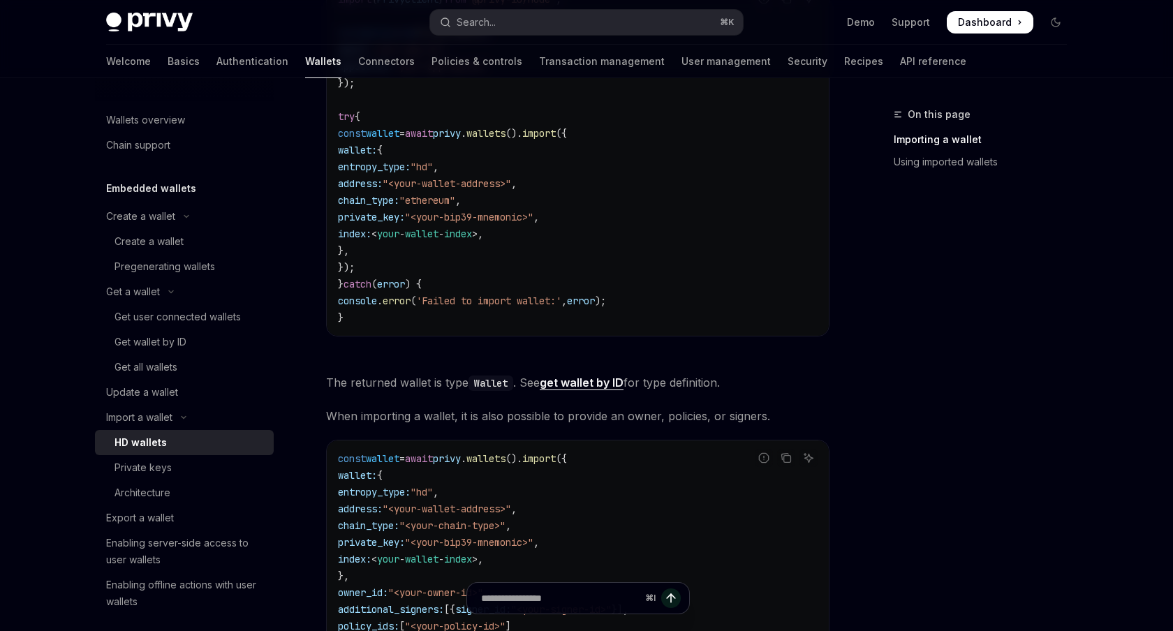
scroll to position [561, 0]
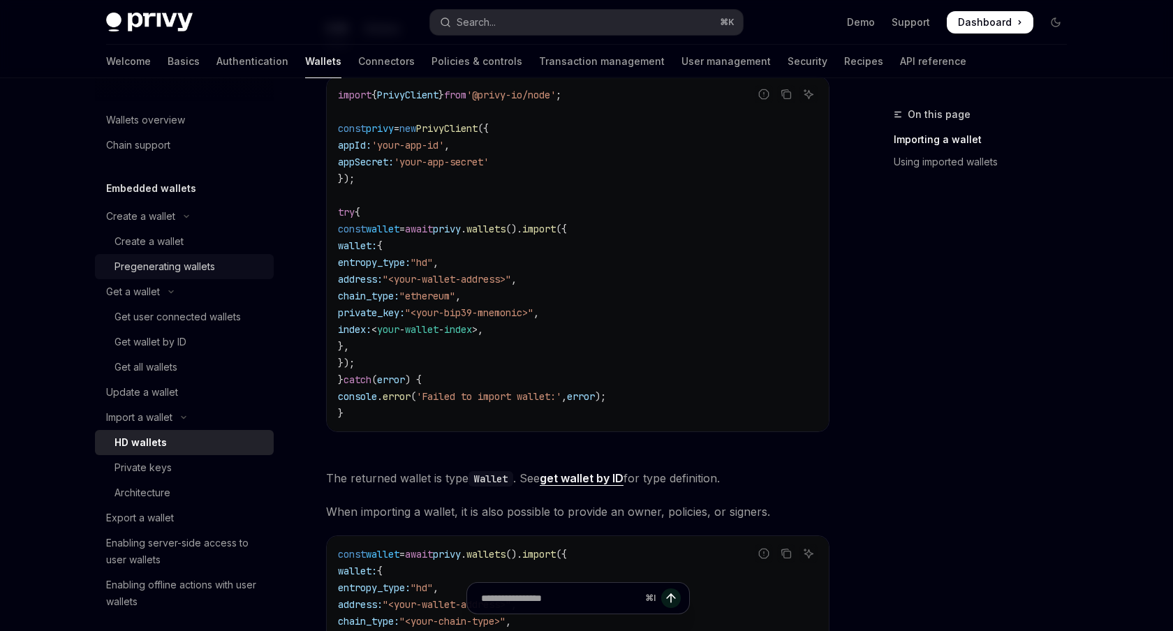
click at [193, 260] on div "Pregenerating wallets" at bounding box center [165, 266] width 101 height 17
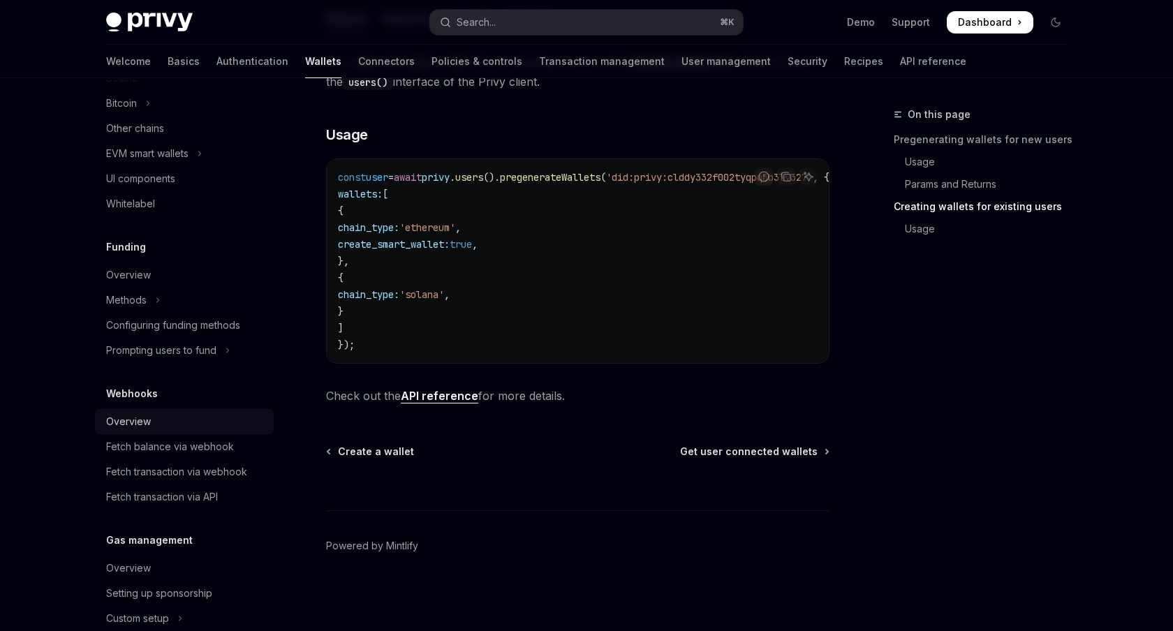
scroll to position [830, 0]
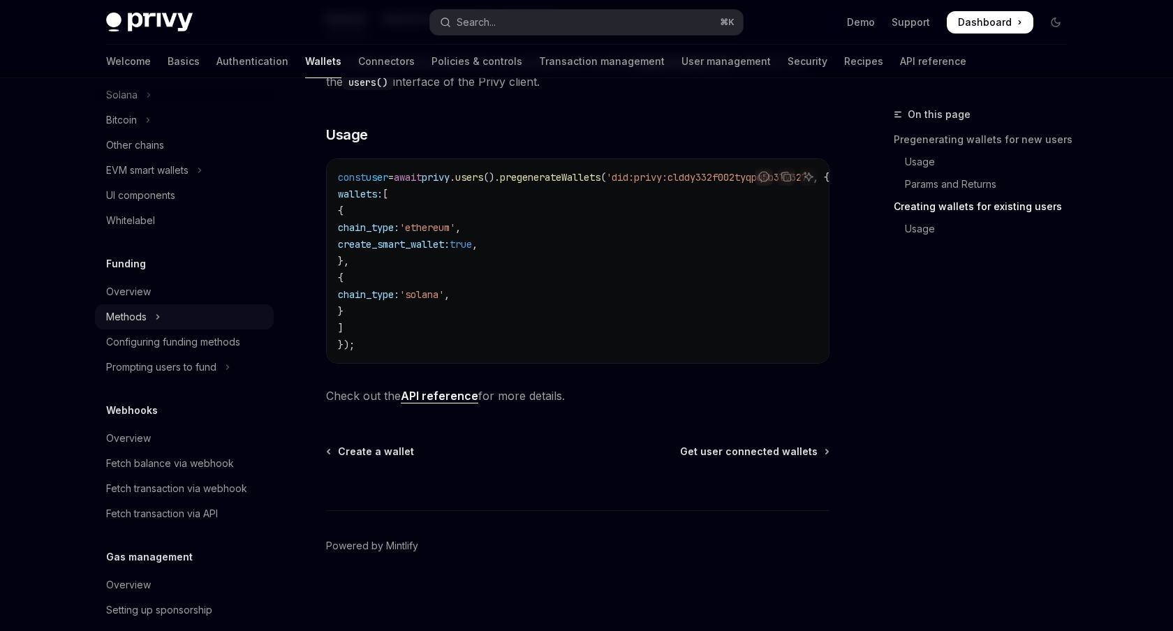
click at [158, 319] on icon "Toggle Methods section" at bounding box center [158, 317] width 2 height 4
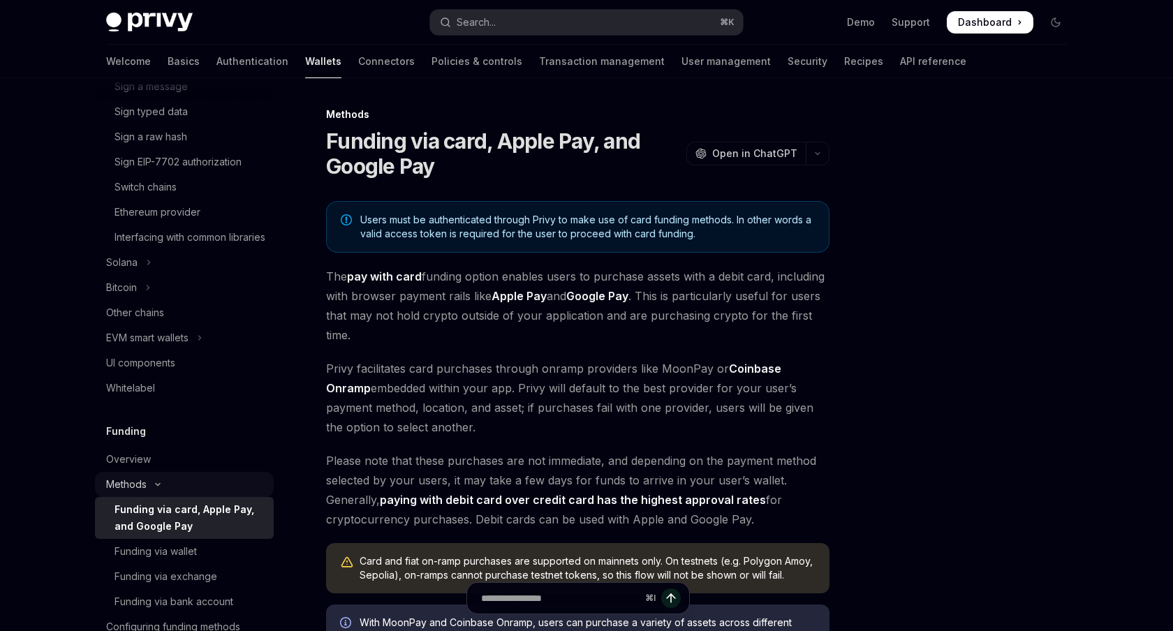
scroll to position [649, 0]
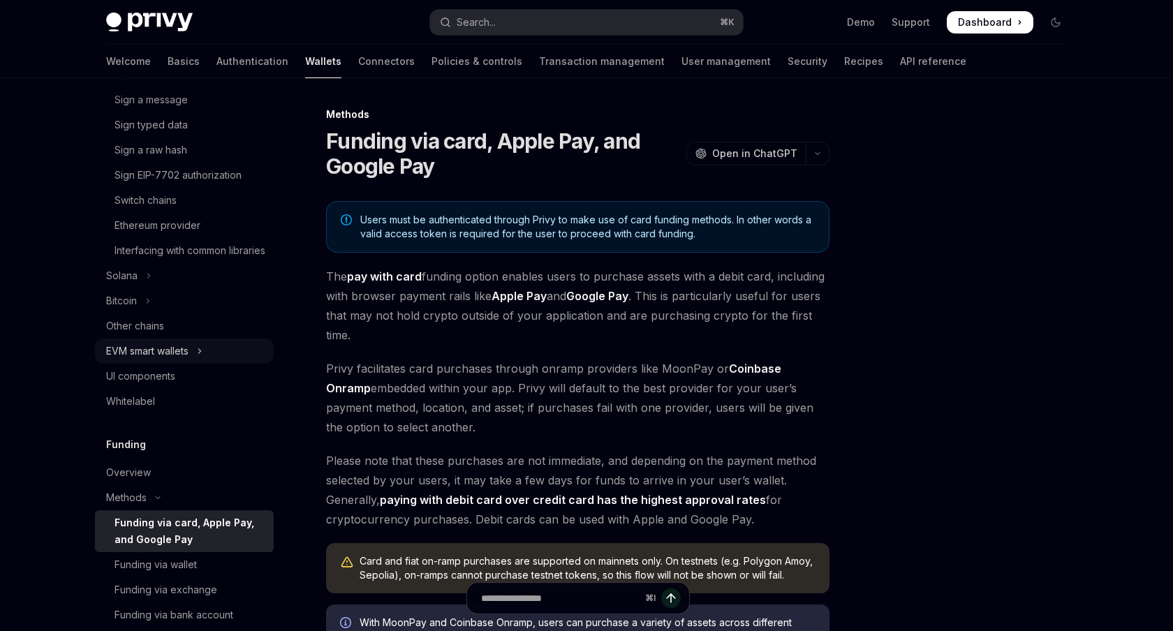
click at [198, 364] on button "EVM smart wallets" at bounding box center [184, 351] width 179 height 25
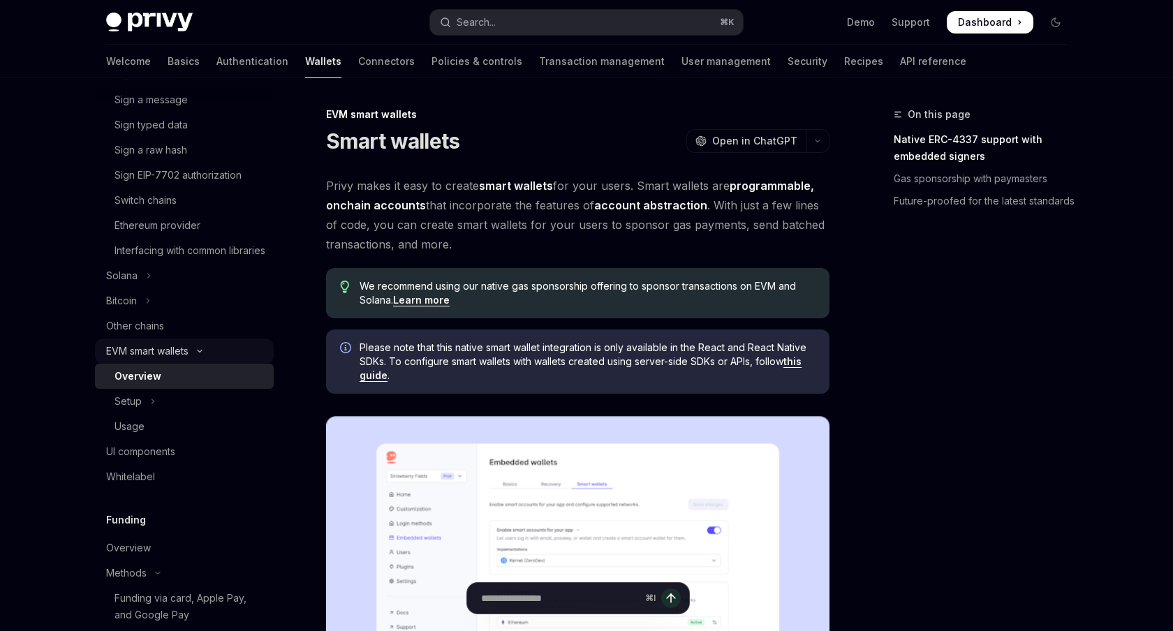
scroll to position [605, 0]
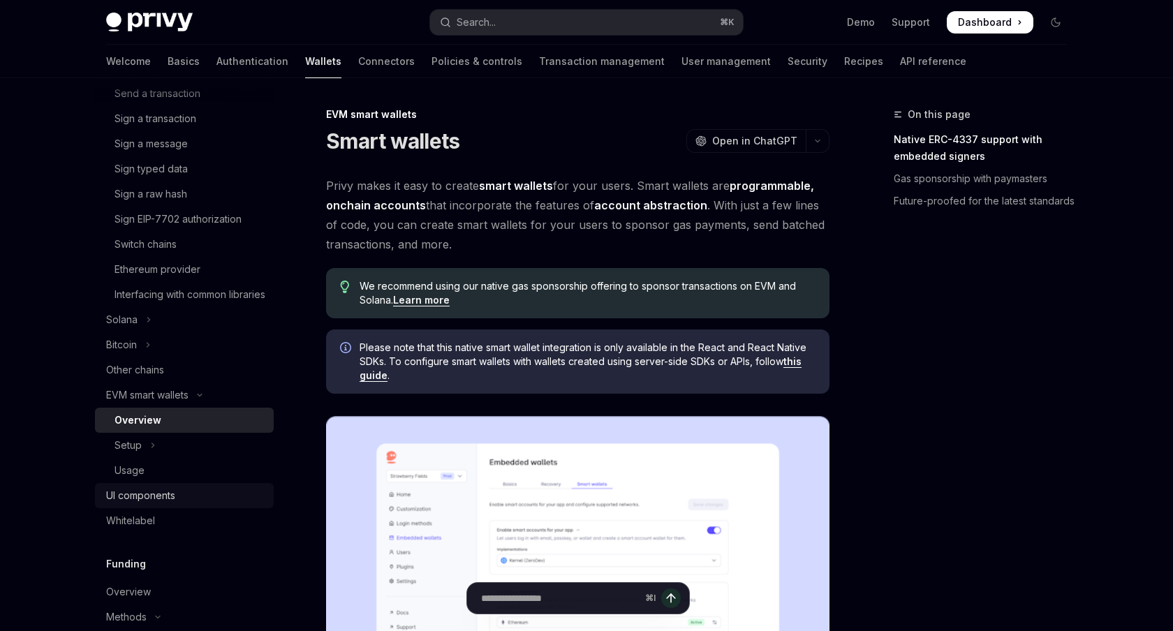
click at [167, 508] on link "UI components" at bounding box center [184, 495] width 179 height 25
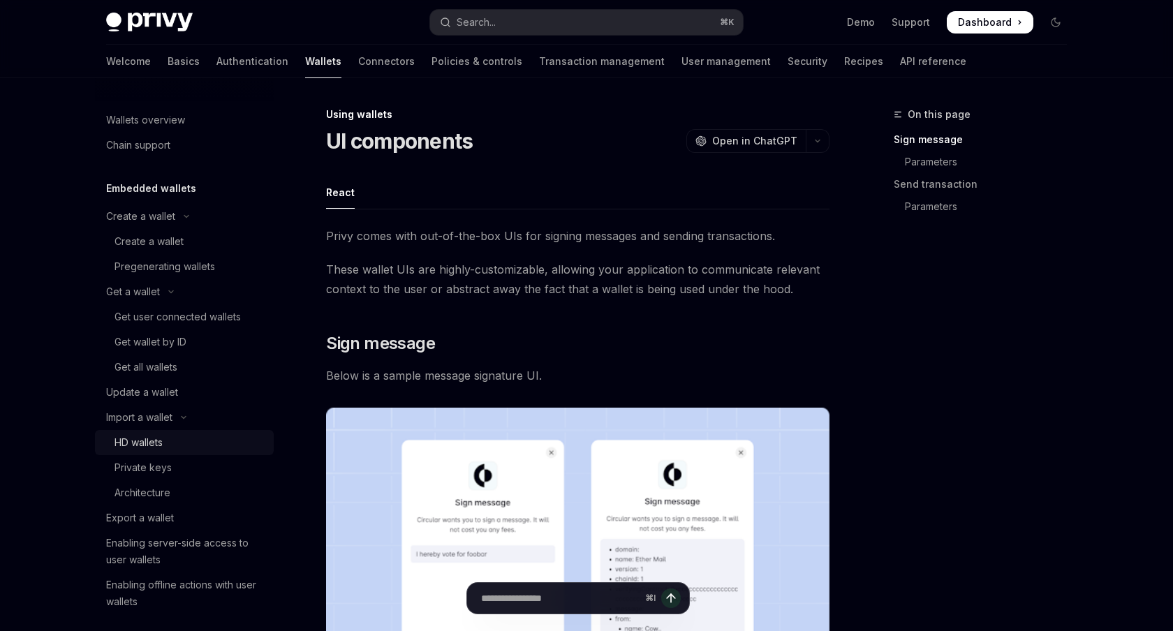
click at [168, 455] on link "HD wallets" at bounding box center [184, 442] width 179 height 25
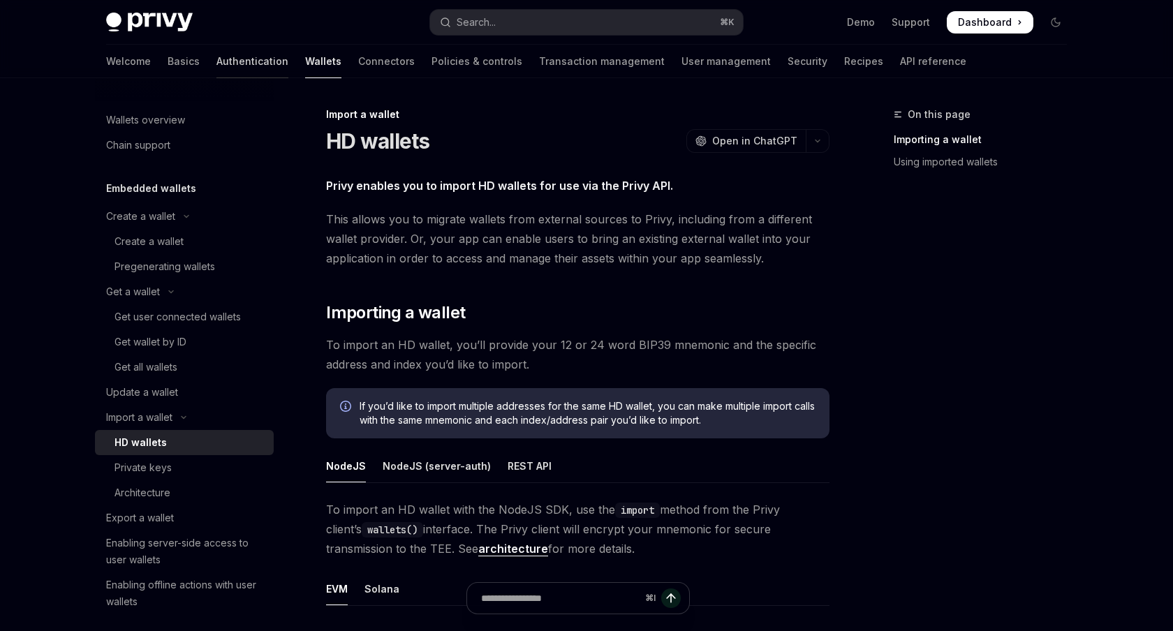
click at [216, 73] on link "Authentication" at bounding box center [252, 62] width 72 height 34
type textarea "*"
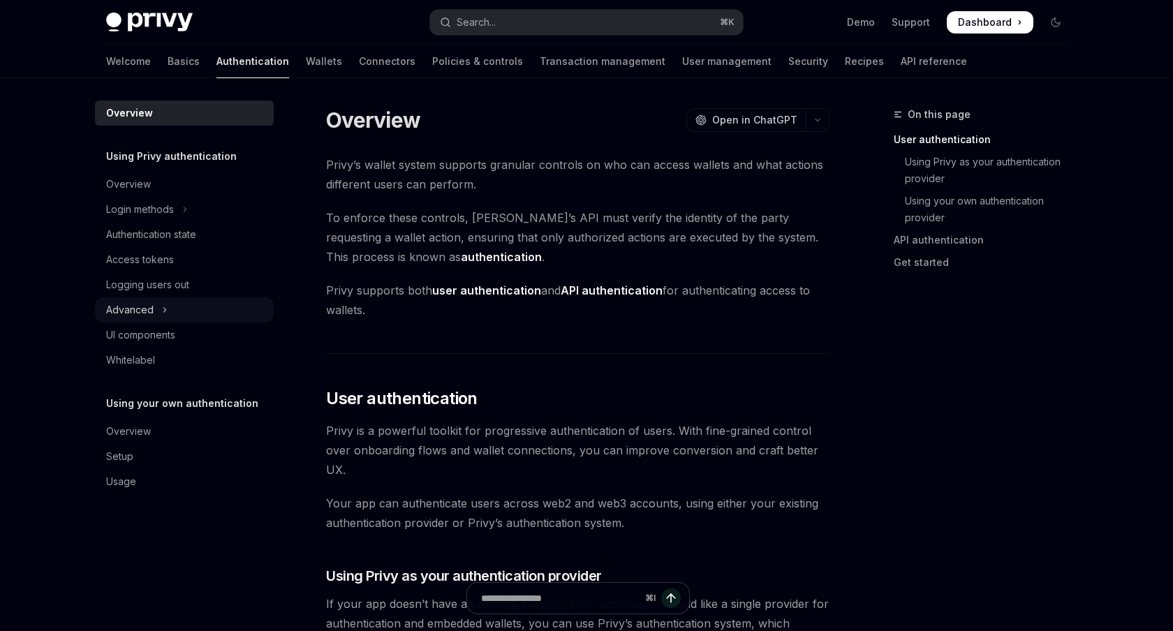
click at [170, 303] on button "Advanced" at bounding box center [184, 309] width 179 height 25
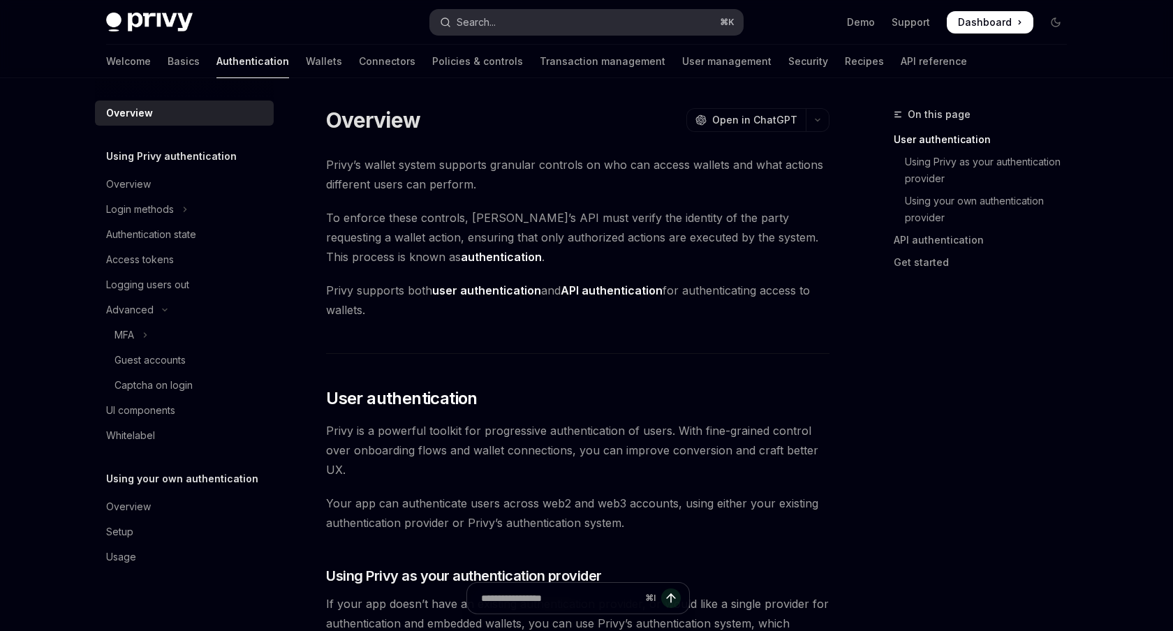
click at [512, 26] on button "Search... ⌘ K" at bounding box center [586, 22] width 313 height 25
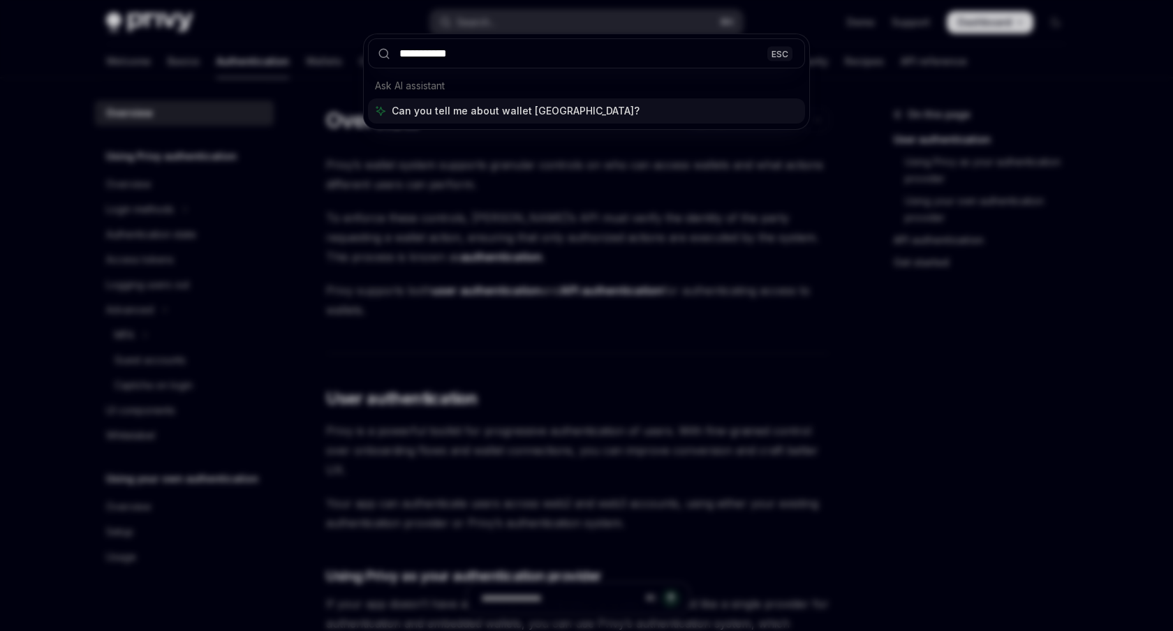
type input "**********"
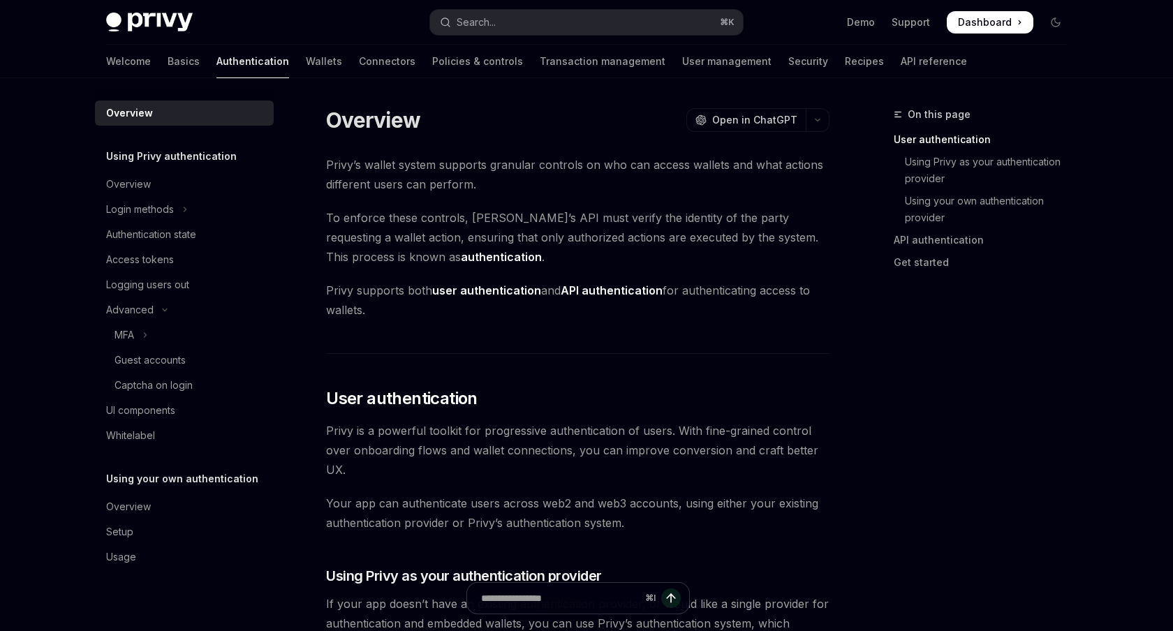
type textarea "*"
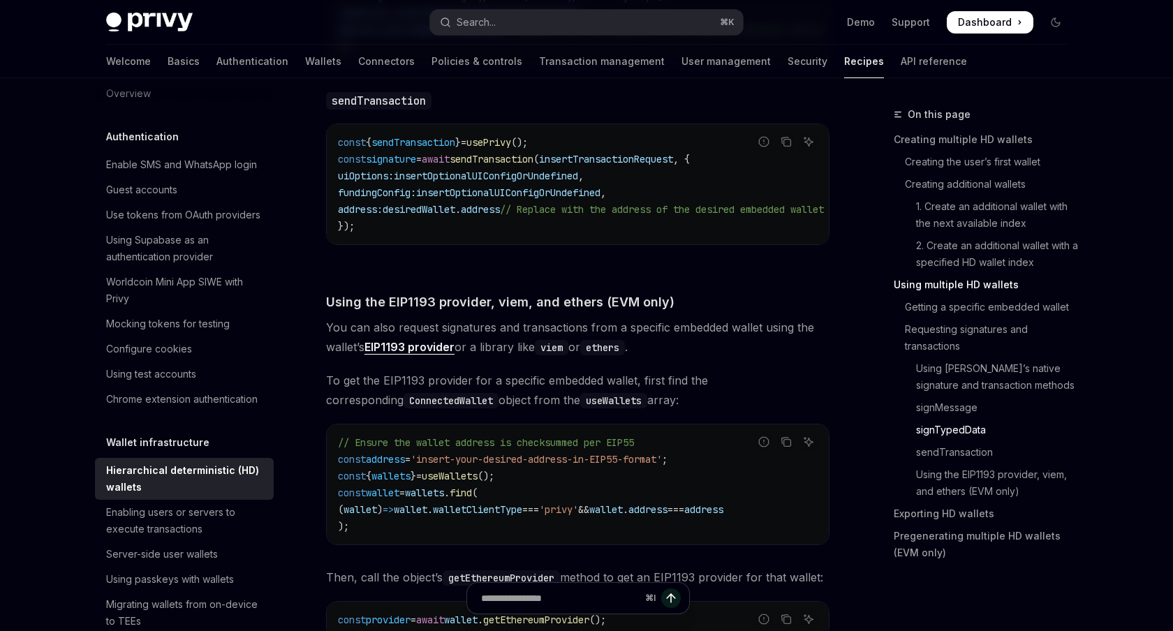
scroll to position [2904, 0]
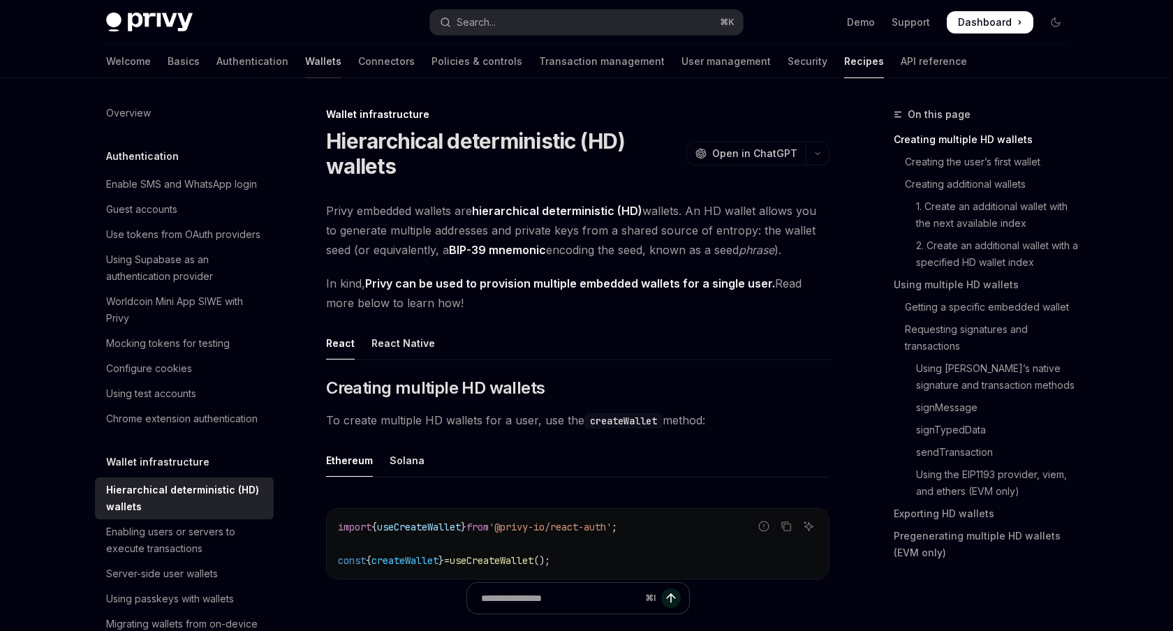
click at [305, 64] on link "Wallets" at bounding box center [323, 62] width 36 height 34
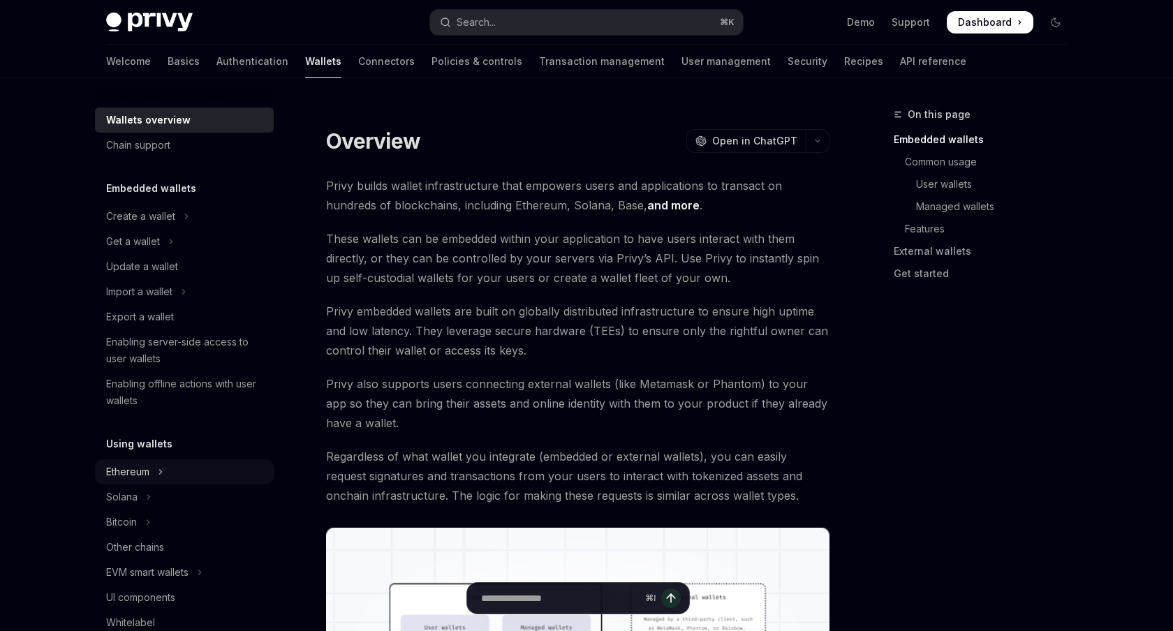
click at [168, 465] on button "Ethereum" at bounding box center [184, 472] width 179 height 25
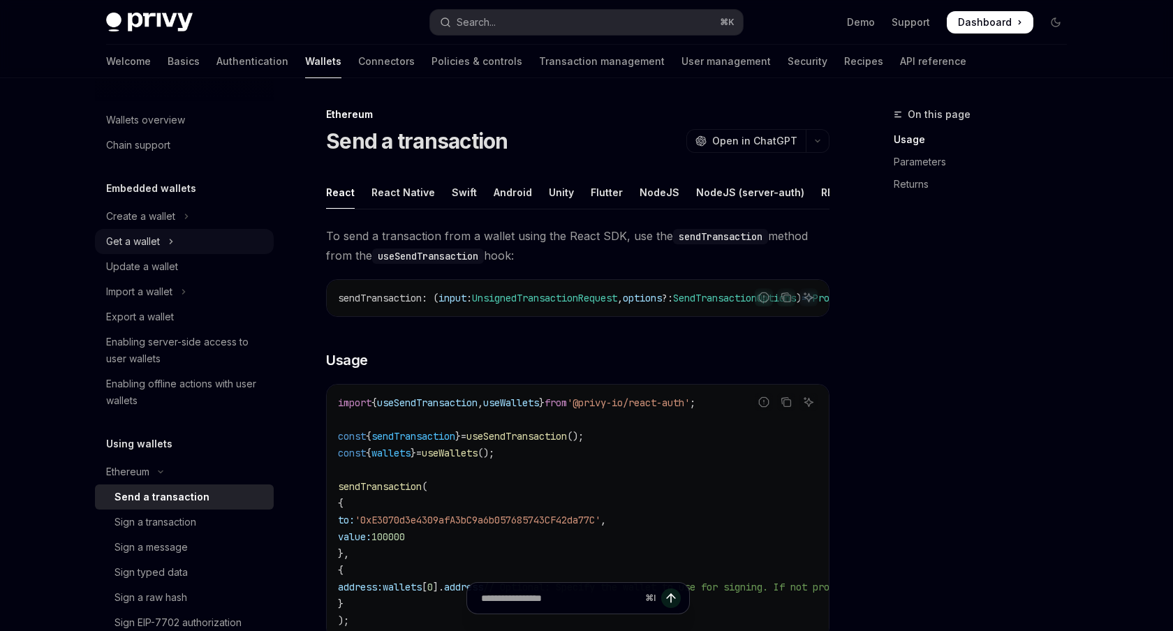
click at [156, 237] on div "Get a wallet" at bounding box center [133, 241] width 54 height 17
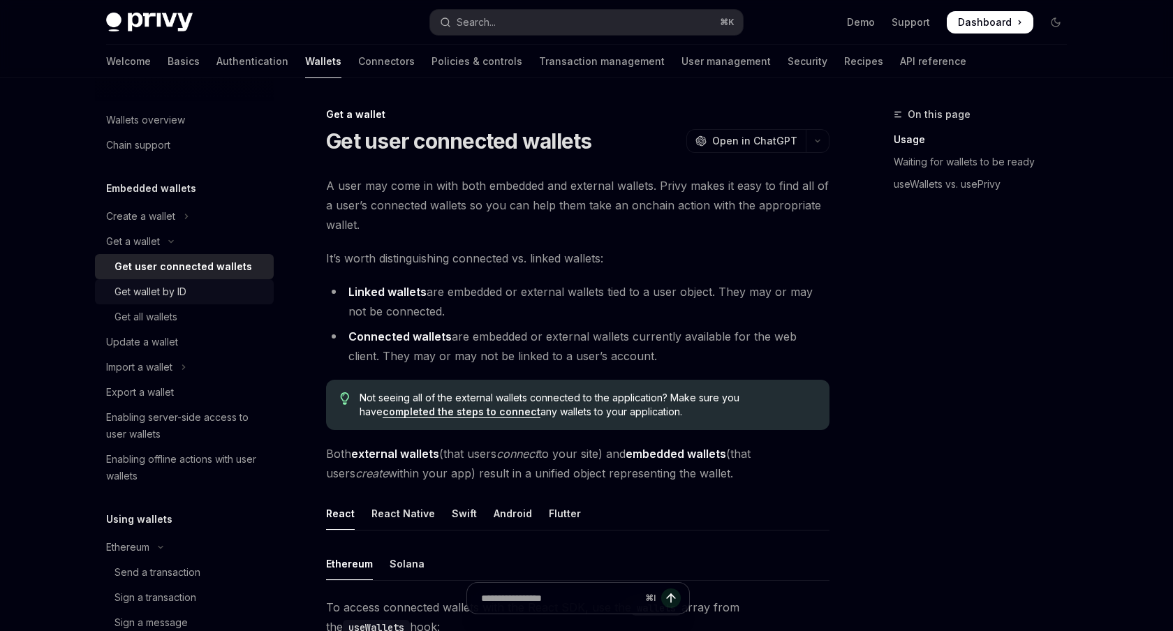
click at [151, 295] on div "Get wallet by ID" at bounding box center [151, 292] width 72 height 17
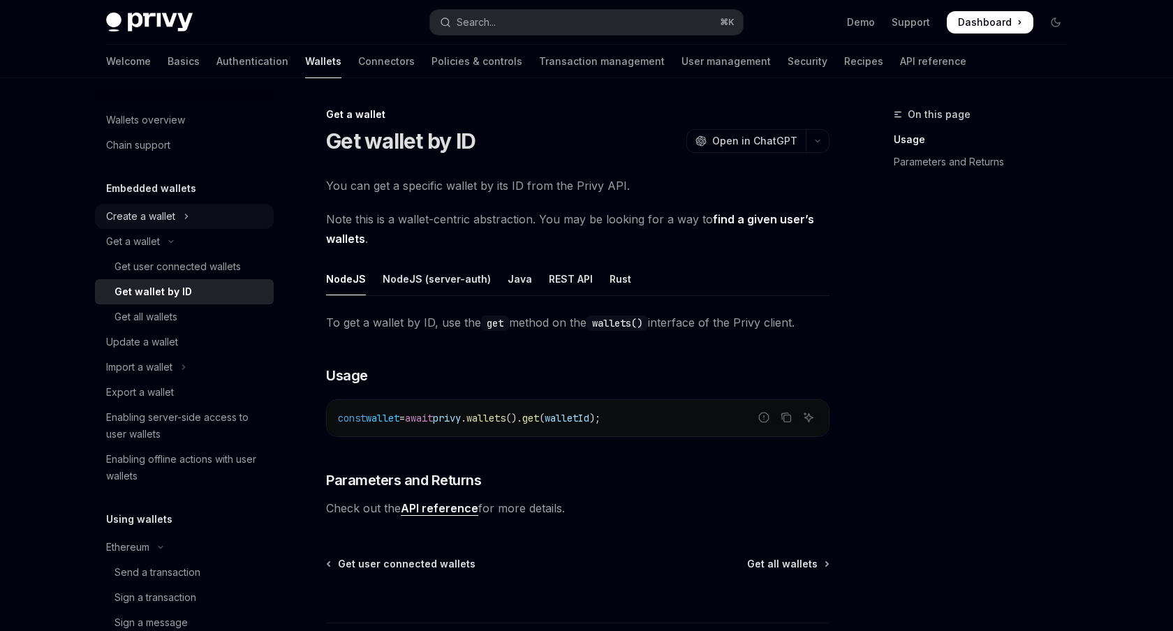
click at [161, 218] on div "Create a wallet" at bounding box center [140, 216] width 69 height 17
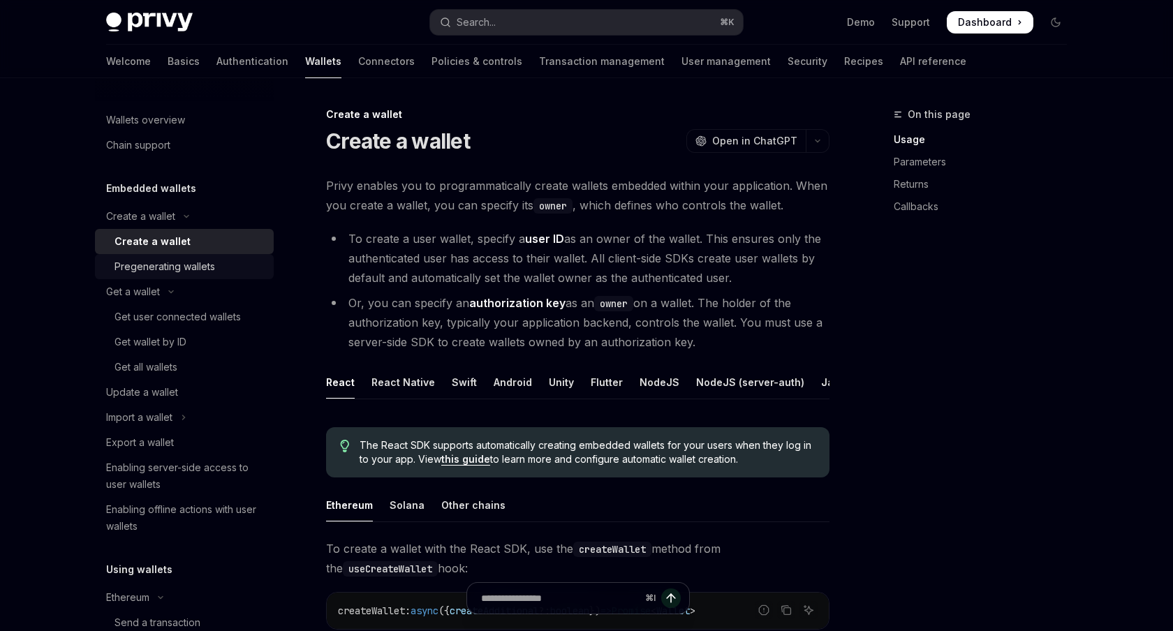
click at [162, 272] on div "Pregenerating wallets" at bounding box center [165, 266] width 101 height 17
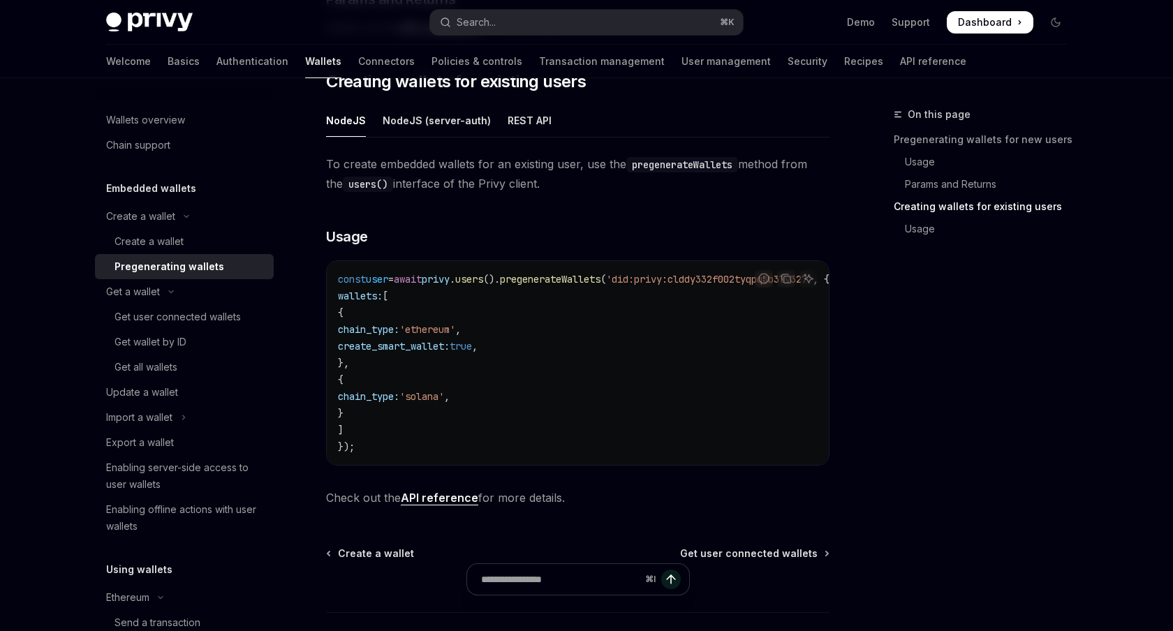
scroll to position [598, 0]
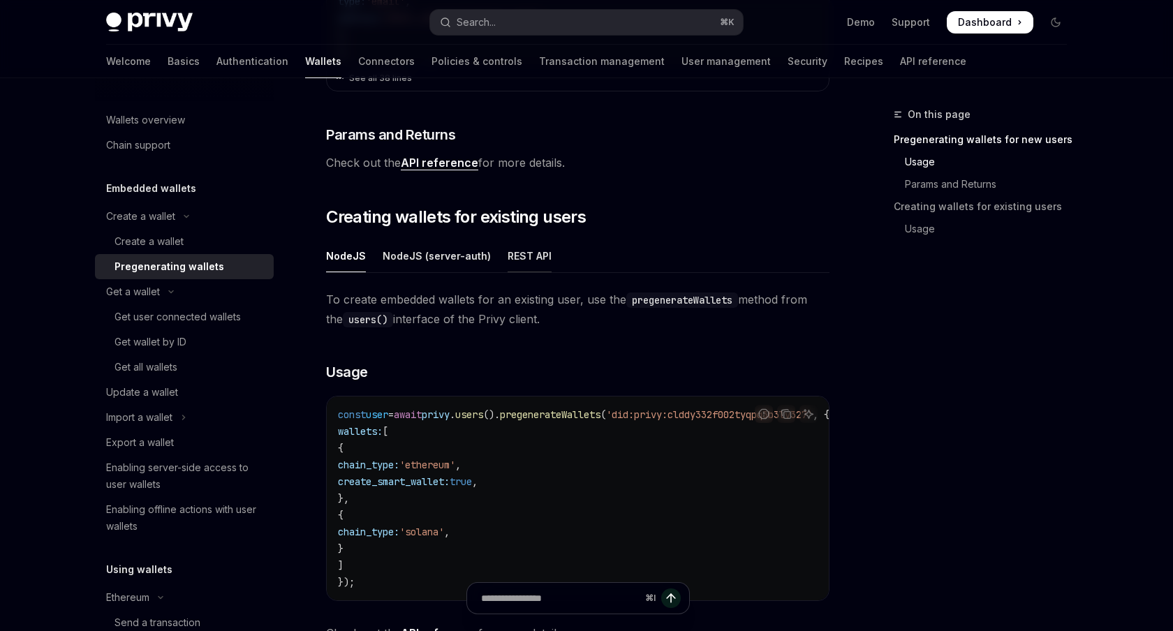
click at [520, 261] on div "REST API" at bounding box center [530, 256] width 44 height 33
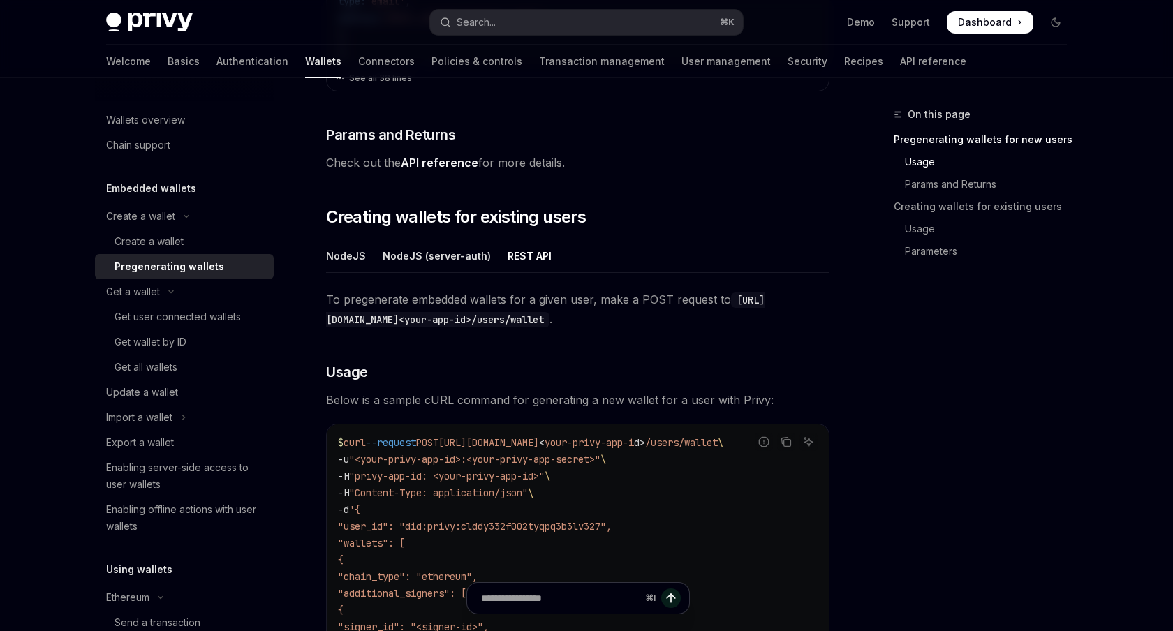
click at [457, 160] on link "API reference" at bounding box center [440, 163] width 78 height 15
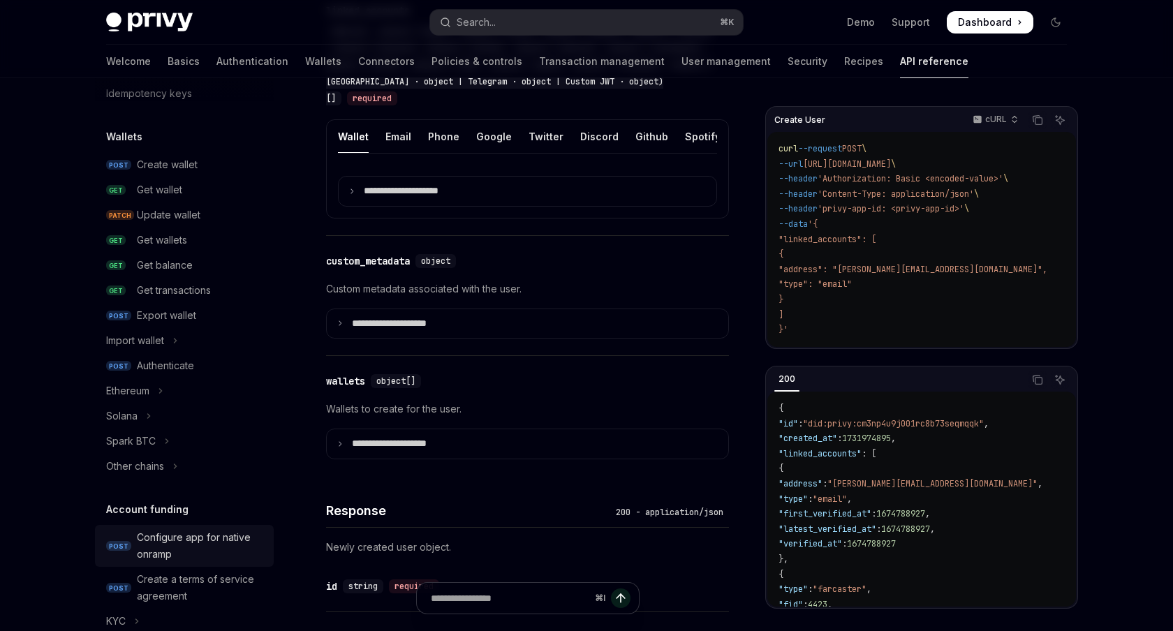
scroll to position [68, 0]
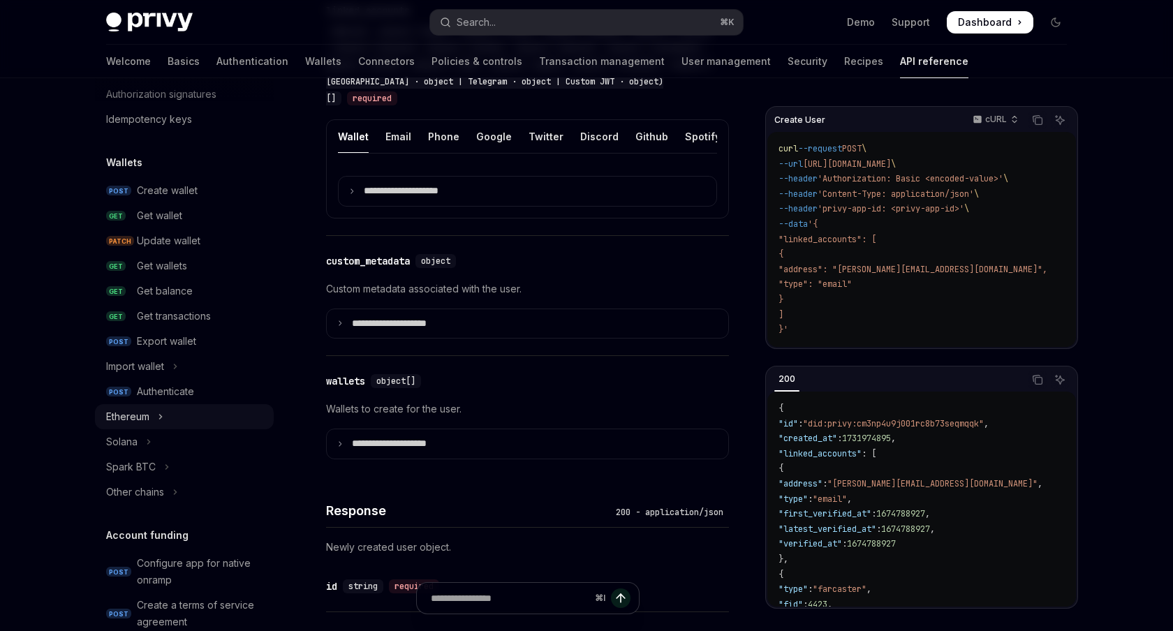
click at [161, 417] on icon "Toggle Ethereum section" at bounding box center [161, 417] width 6 height 17
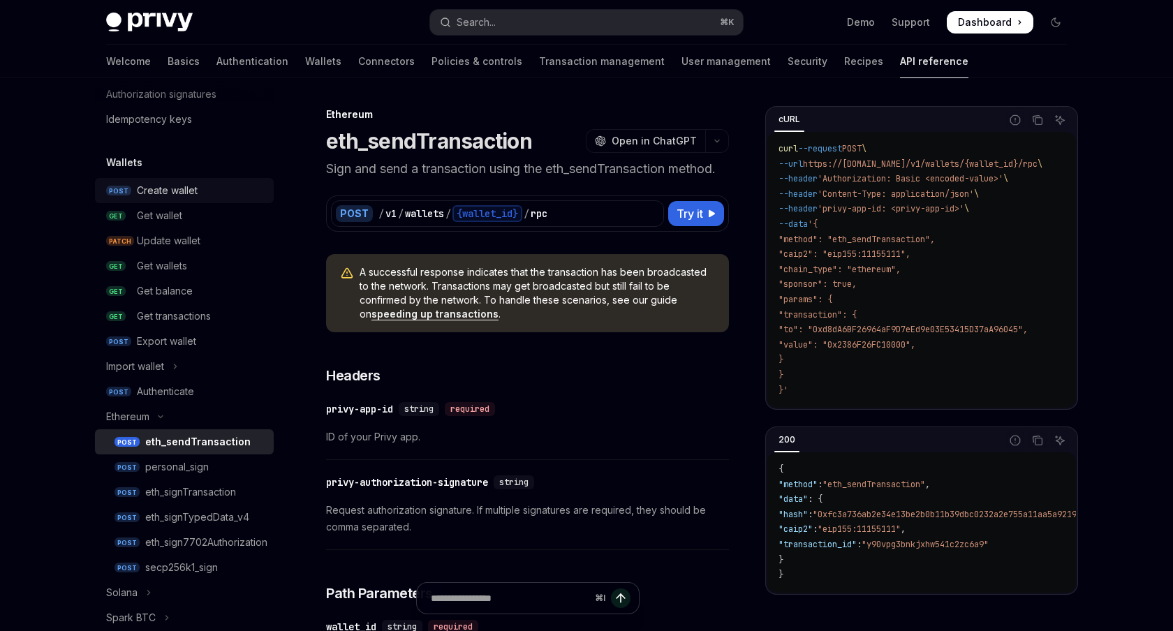
click at [203, 193] on div "Create wallet" at bounding box center [201, 190] width 128 height 17
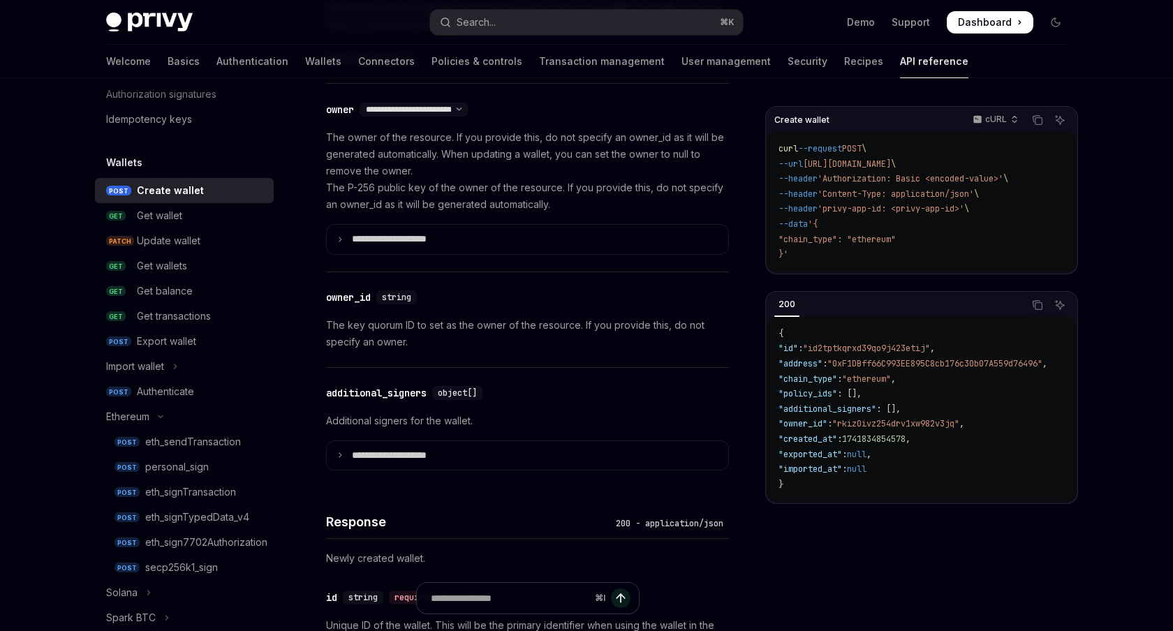
scroll to position [857, 0]
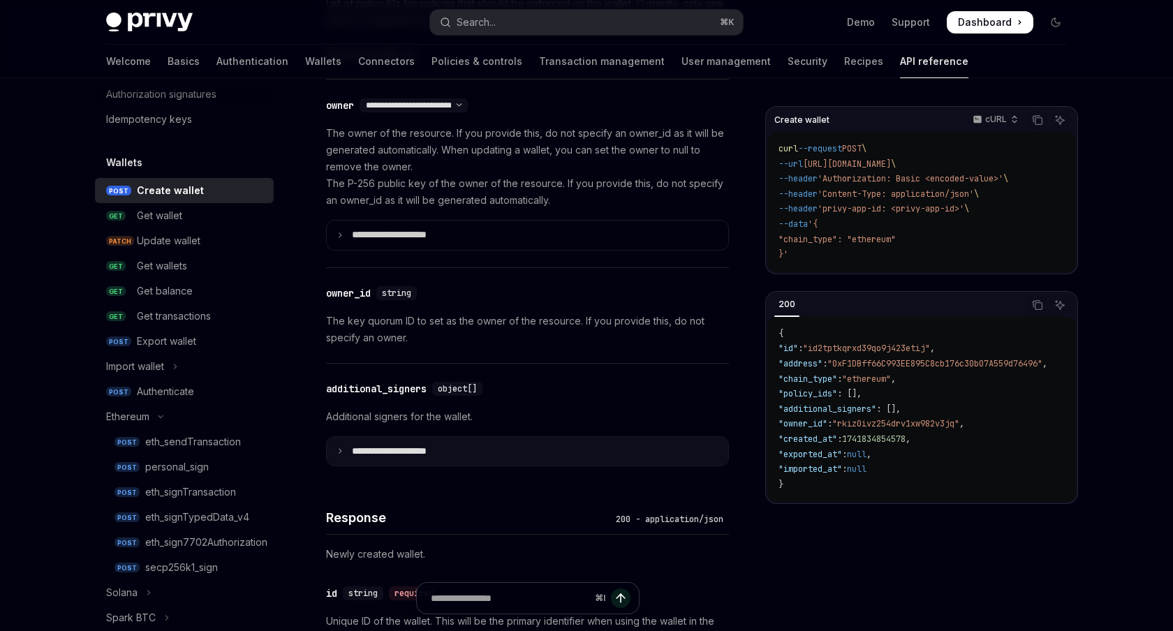
click at [431, 456] on p "**********" at bounding box center [400, 452] width 97 height 13
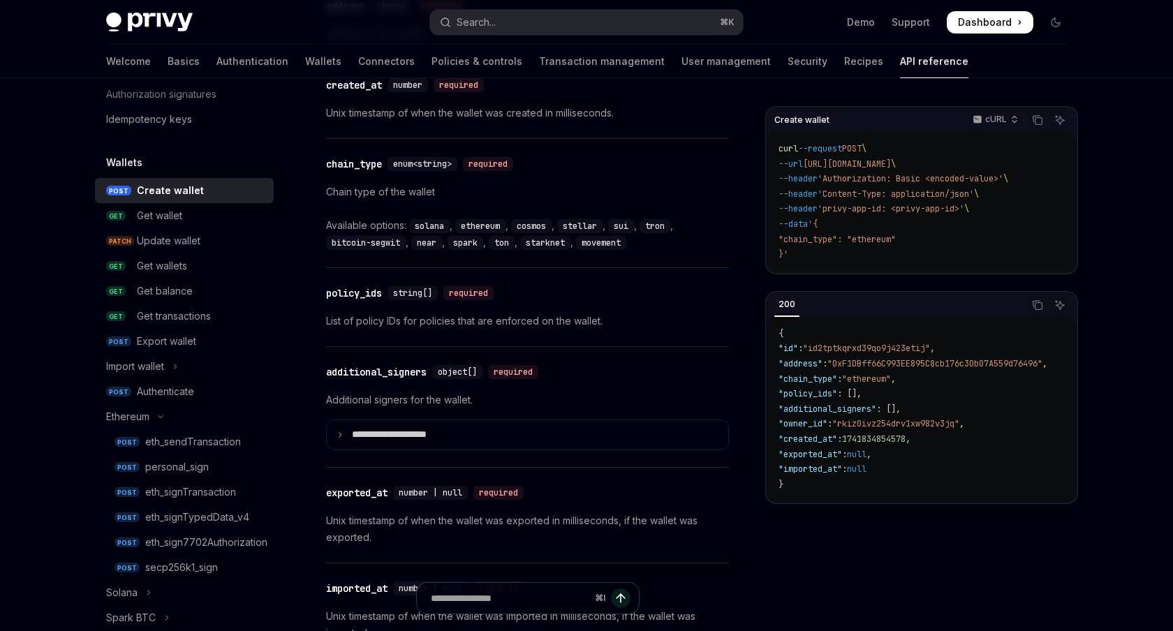
scroll to position [1676, 0]
click at [422, 423] on summary "**********" at bounding box center [528, 434] width 402 height 29
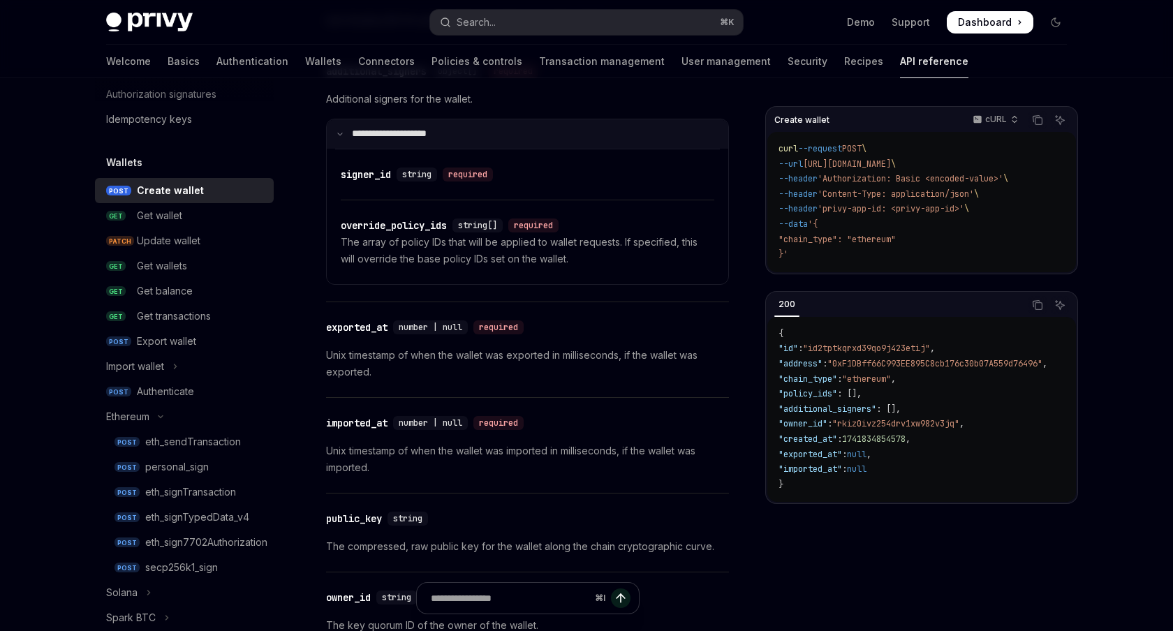
scroll to position [1973, 0]
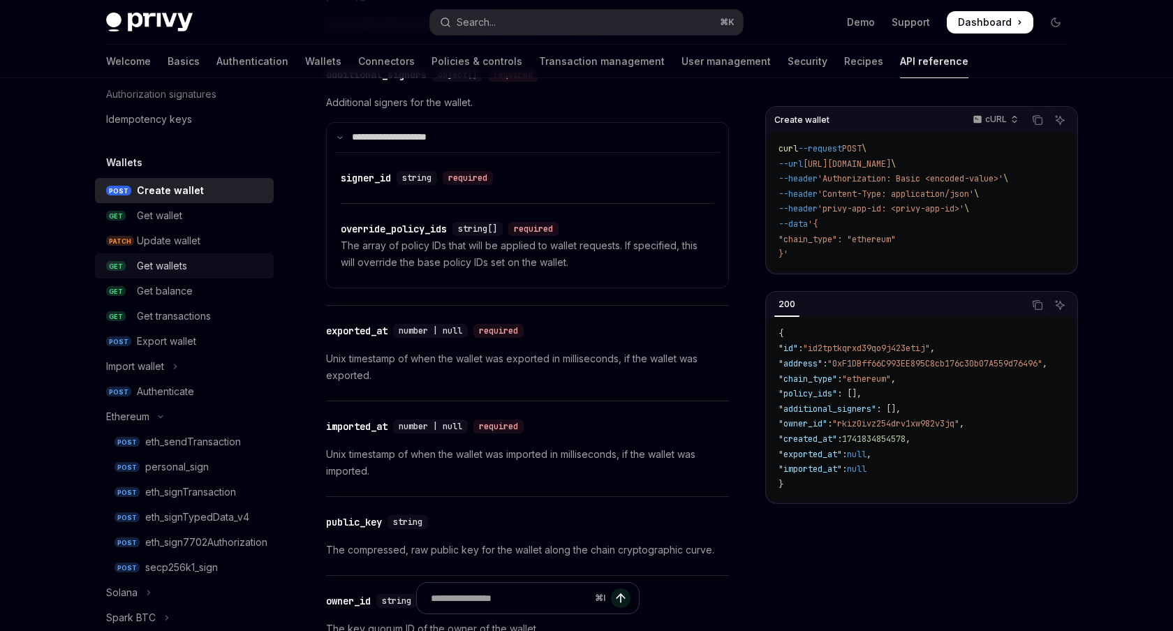
click at [168, 268] on div "Get wallets" at bounding box center [162, 266] width 50 height 17
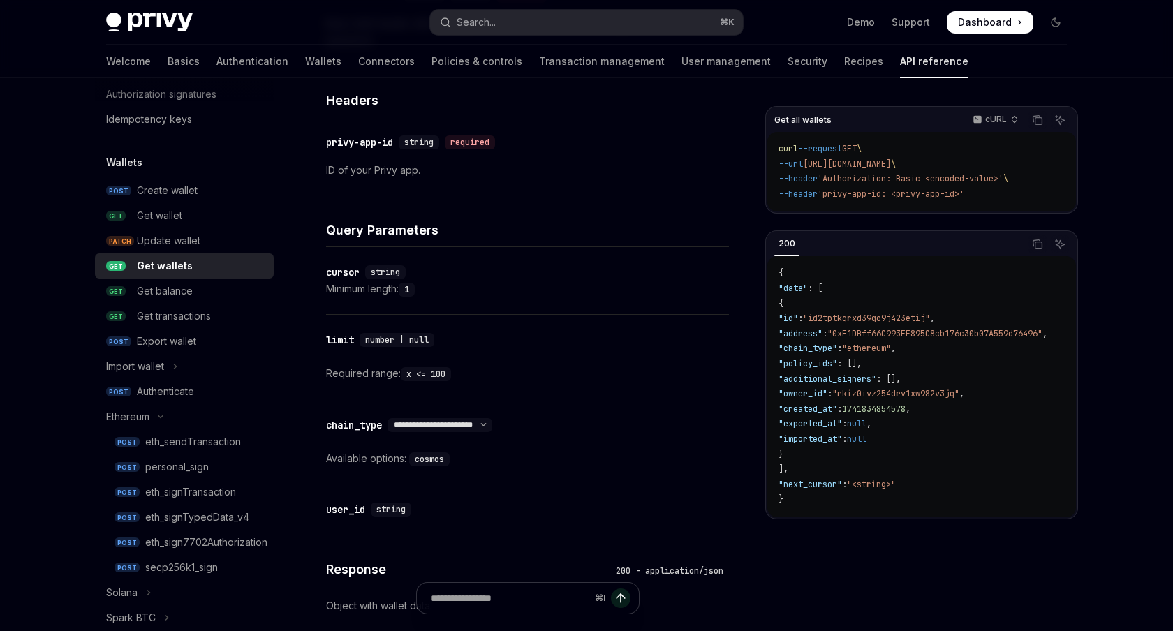
scroll to position [397, 0]
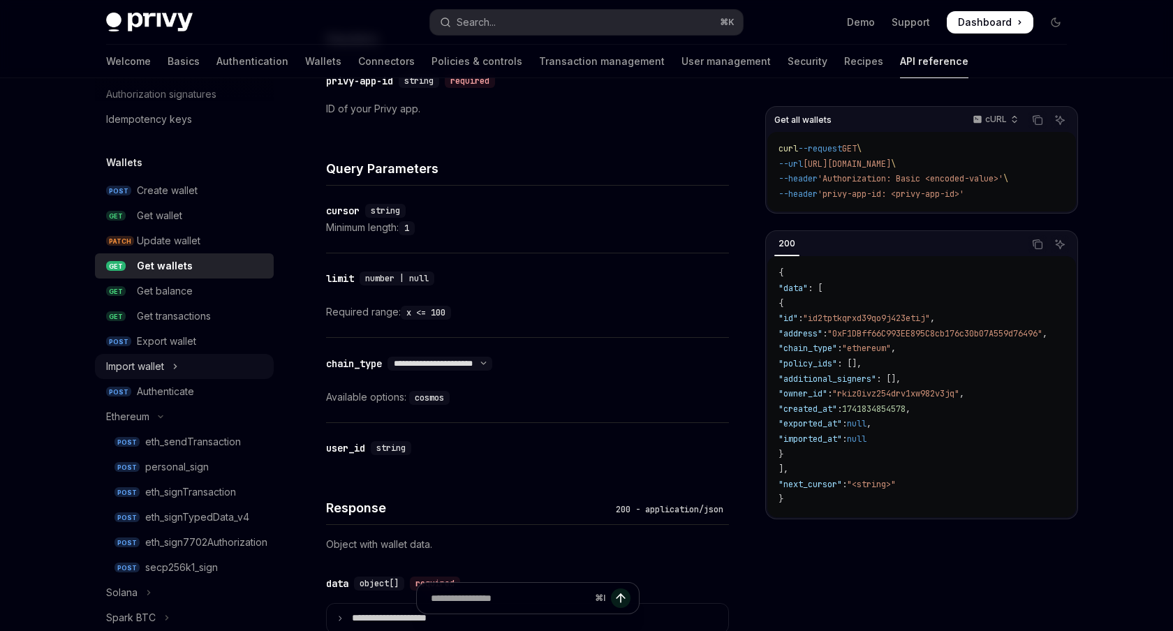
click at [177, 369] on icon "Toggle Import wallet section" at bounding box center [175, 366] width 6 height 17
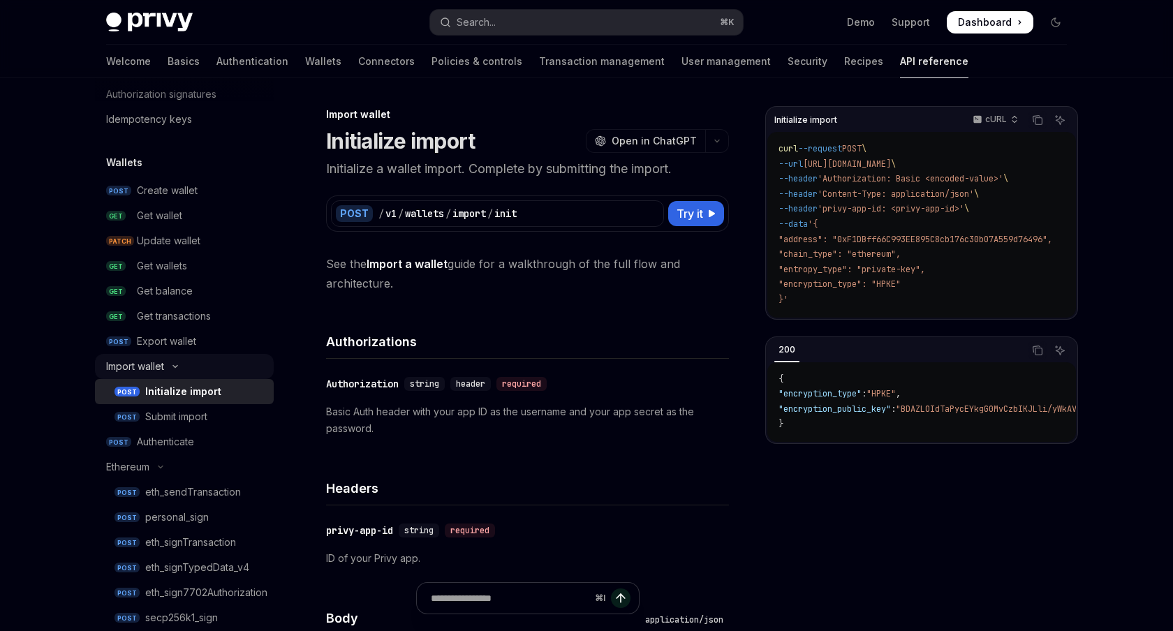
click at [177, 369] on button "Import wallet" at bounding box center [184, 366] width 179 height 25
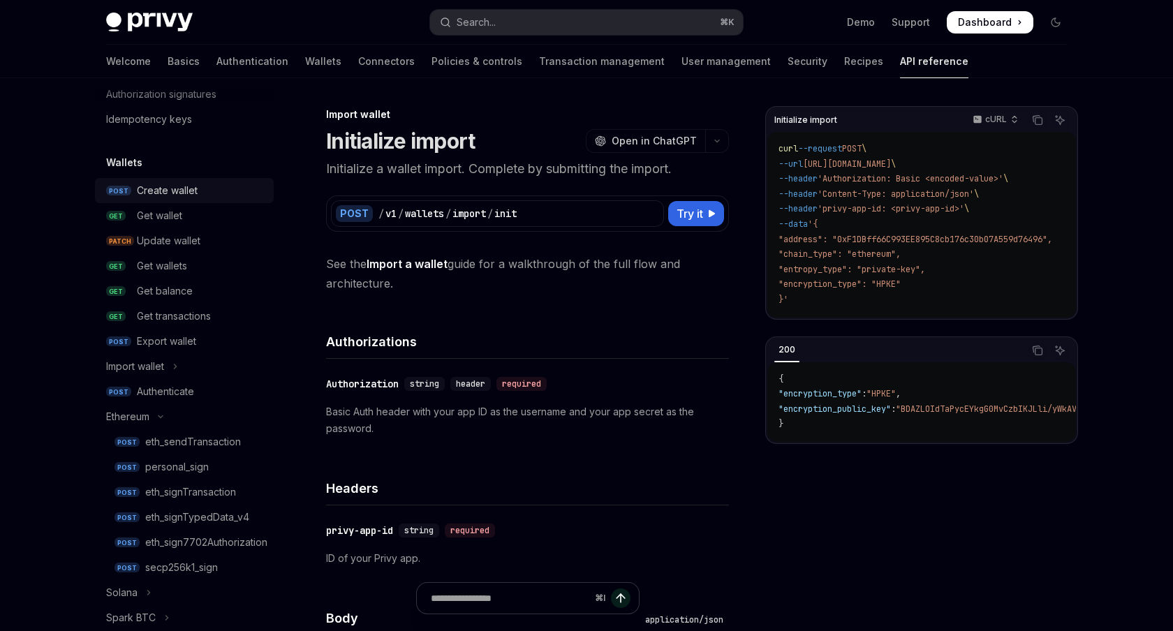
click at [195, 196] on div "Create wallet" at bounding box center [167, 190] width 61 height 17
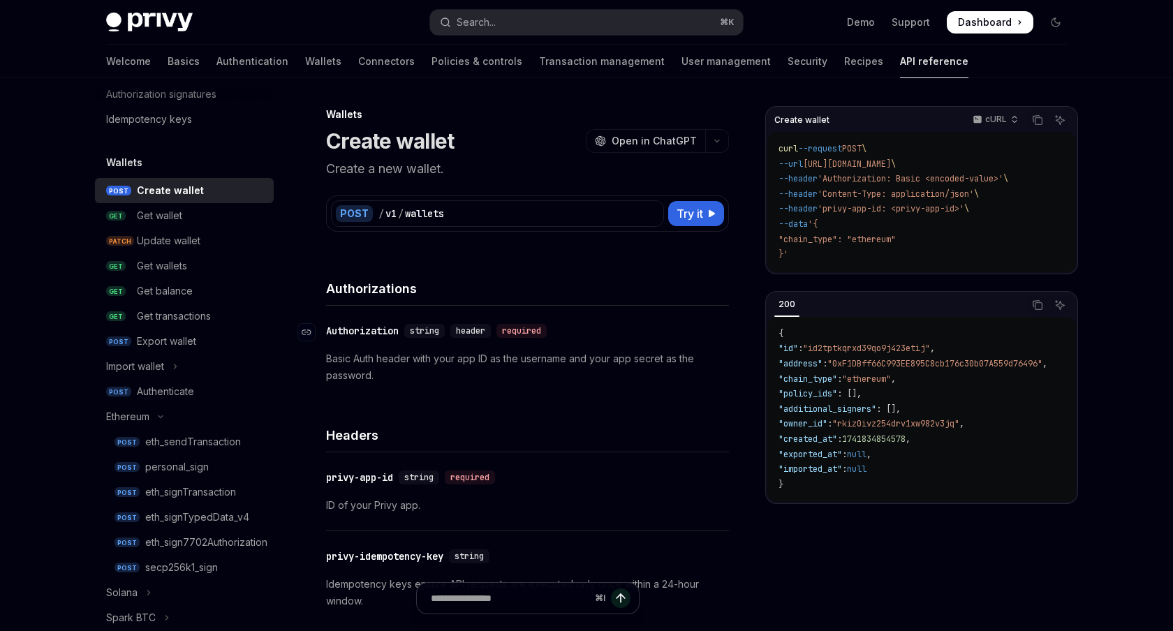
type textarea "*"
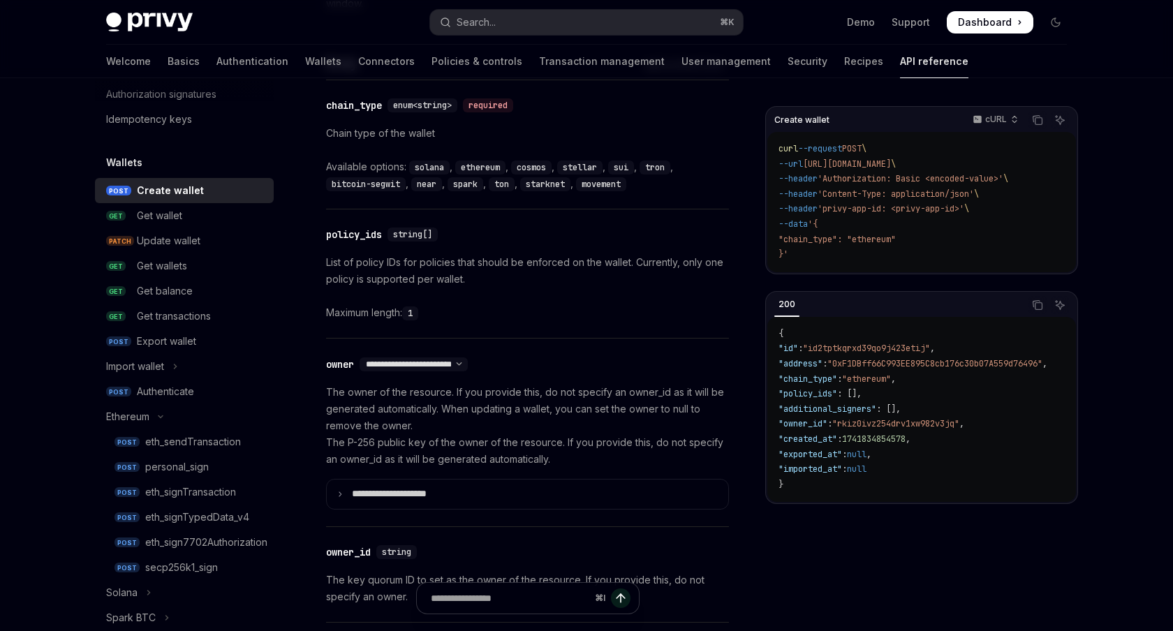
scroll to position [596, 0]
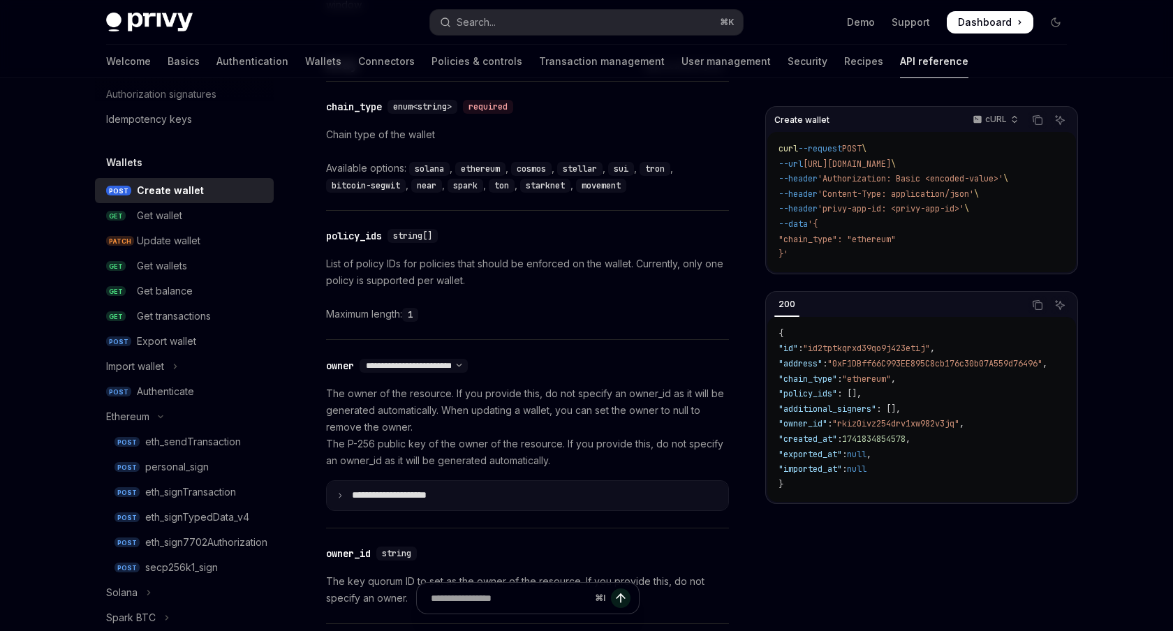
click at [399, 491] on p "**********" at bounding box center [400, 496] width 97 height 13
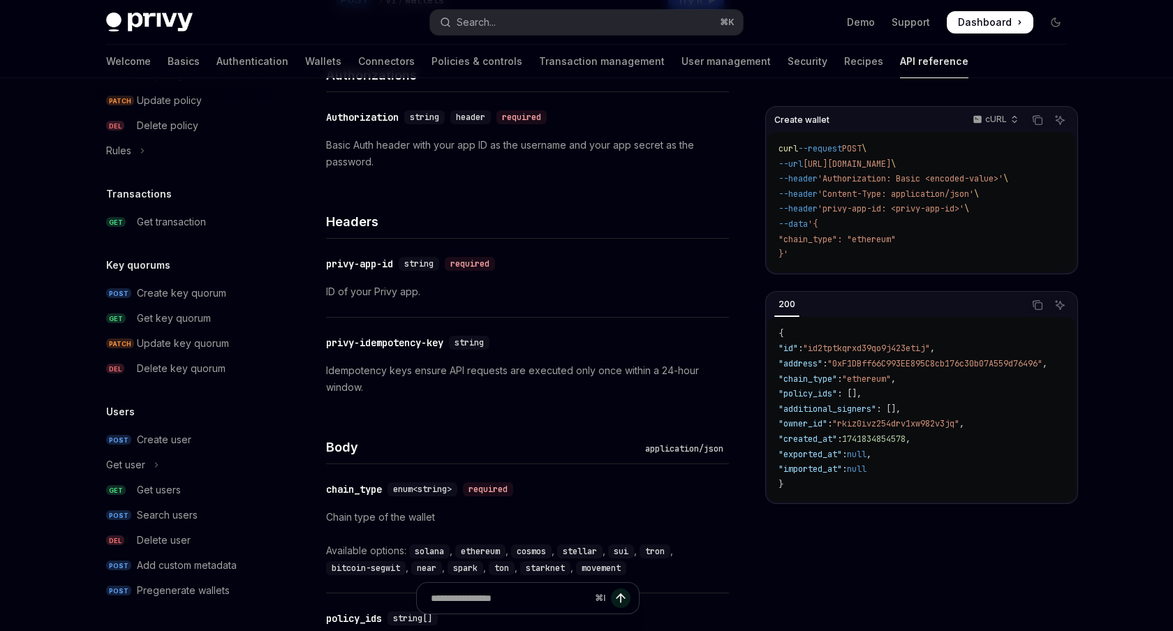
scroll to position [246, 0]
